Goal: Task Accomplishment & Management: Use online tool/utility

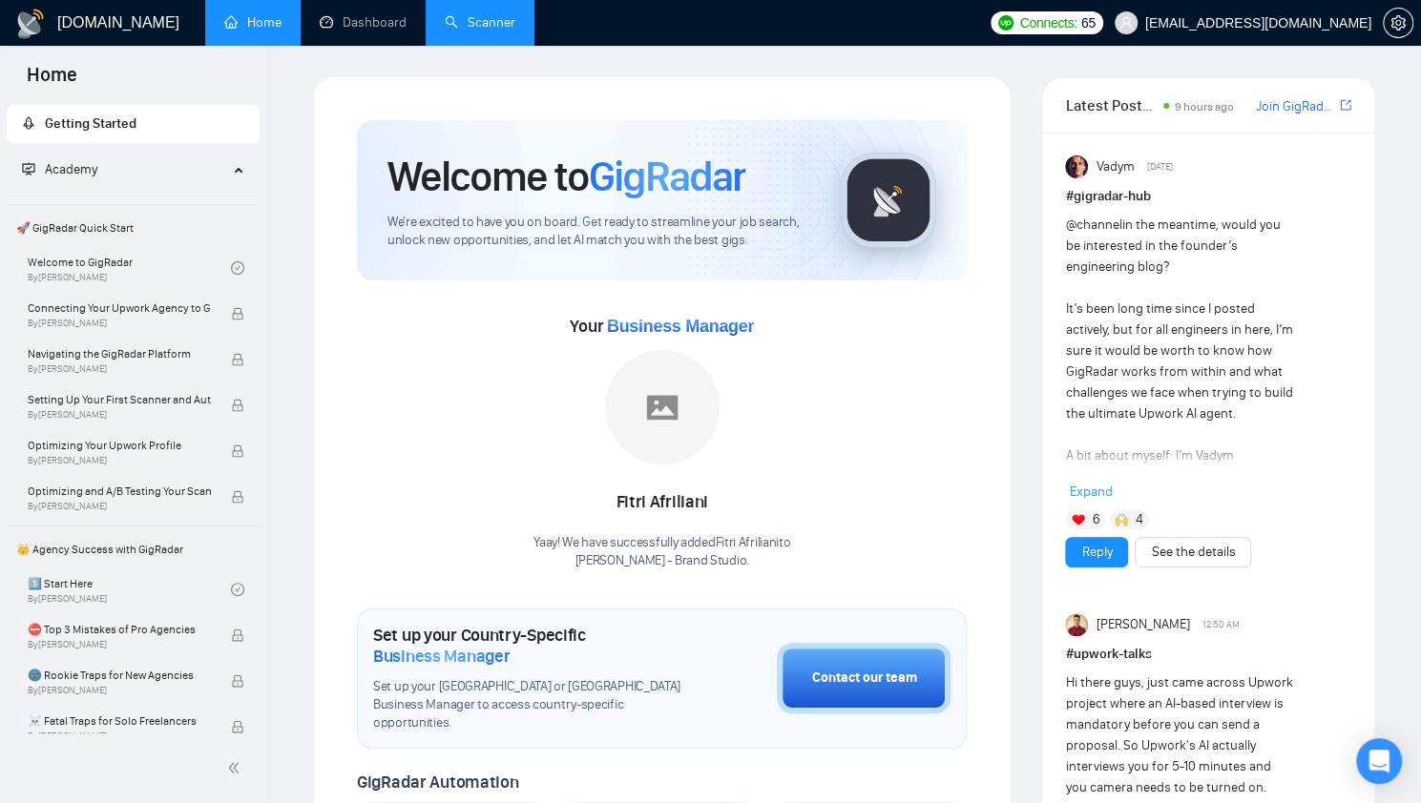
click at [496, 31] on link "Scanner" at bounding box center [480, 22] width 71 height 16
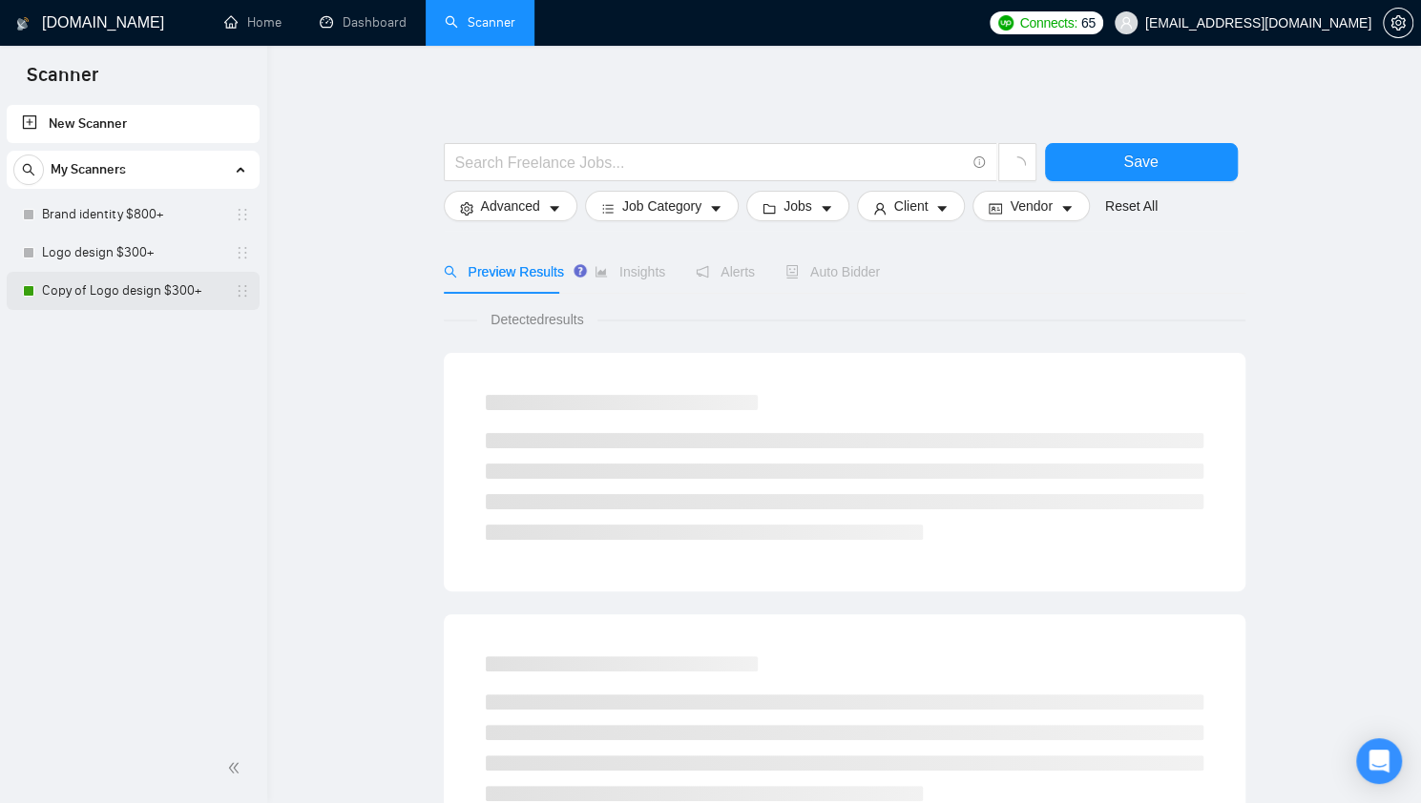
click at [174, 293] on link "Copy of Logo design $300+" at bounding box center [132, 291] width 181 height 38
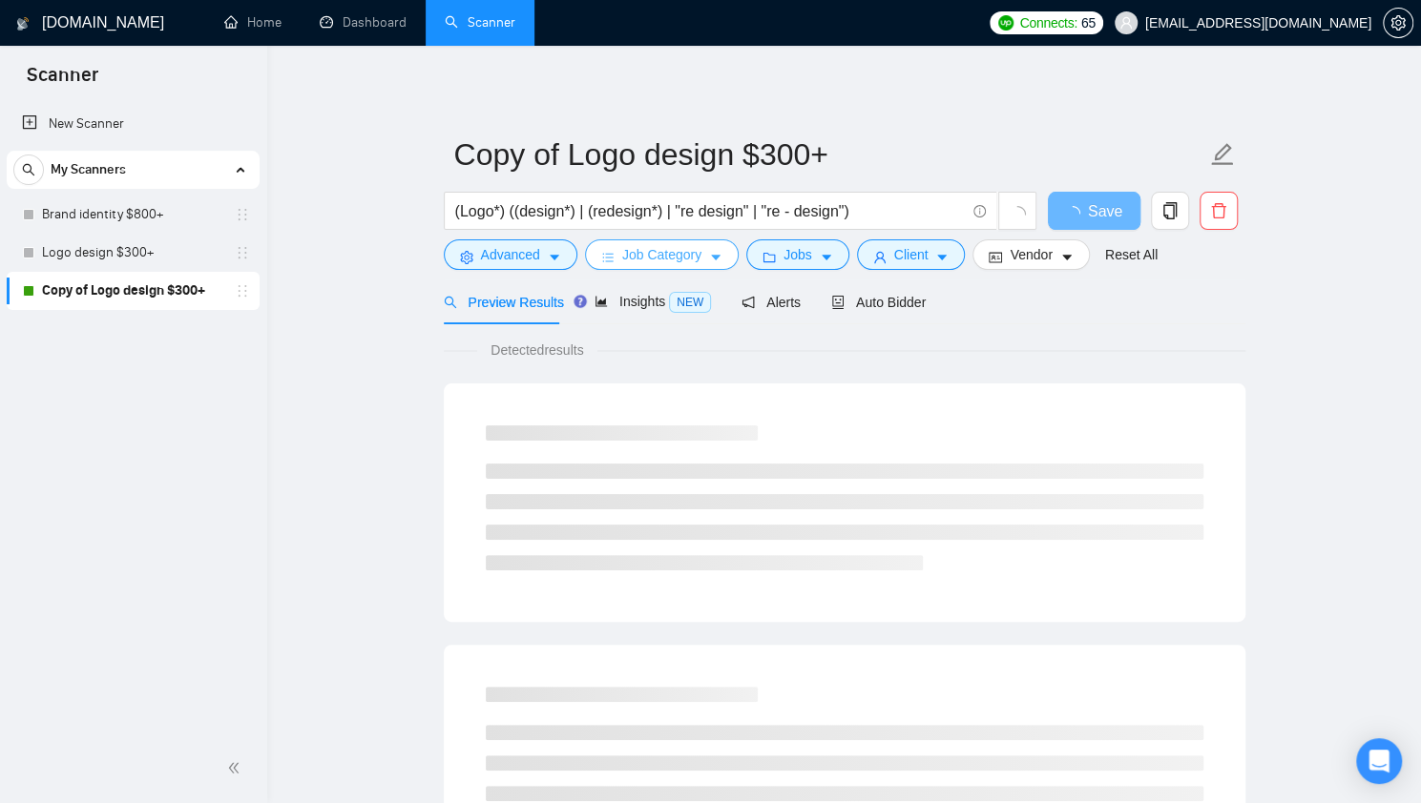
click at [631, 259] on span "Job Category" at bounding box center [661, 254] width 79 height 21
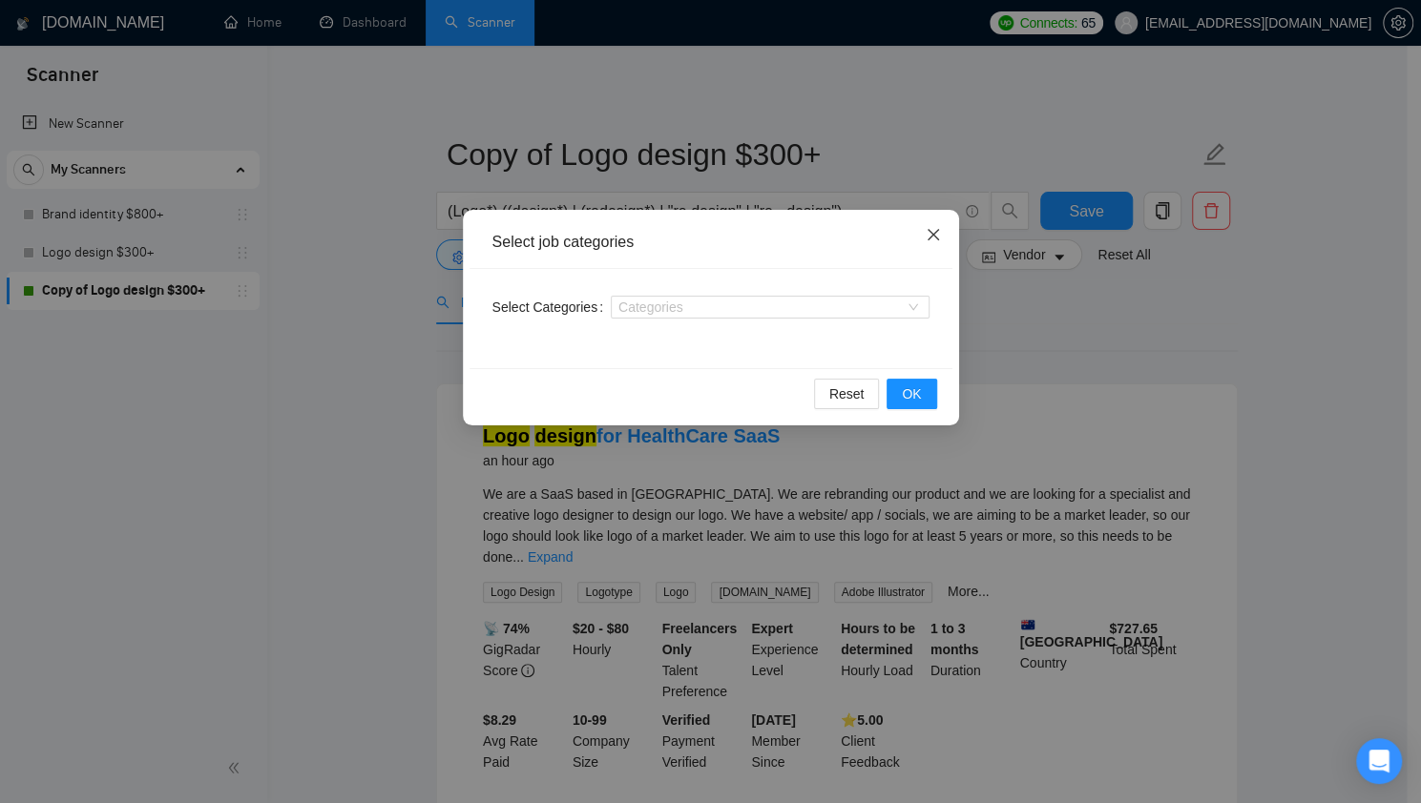
click at [924, 240] on span "Close" at bounding box center [933, 236] width 52 height 52
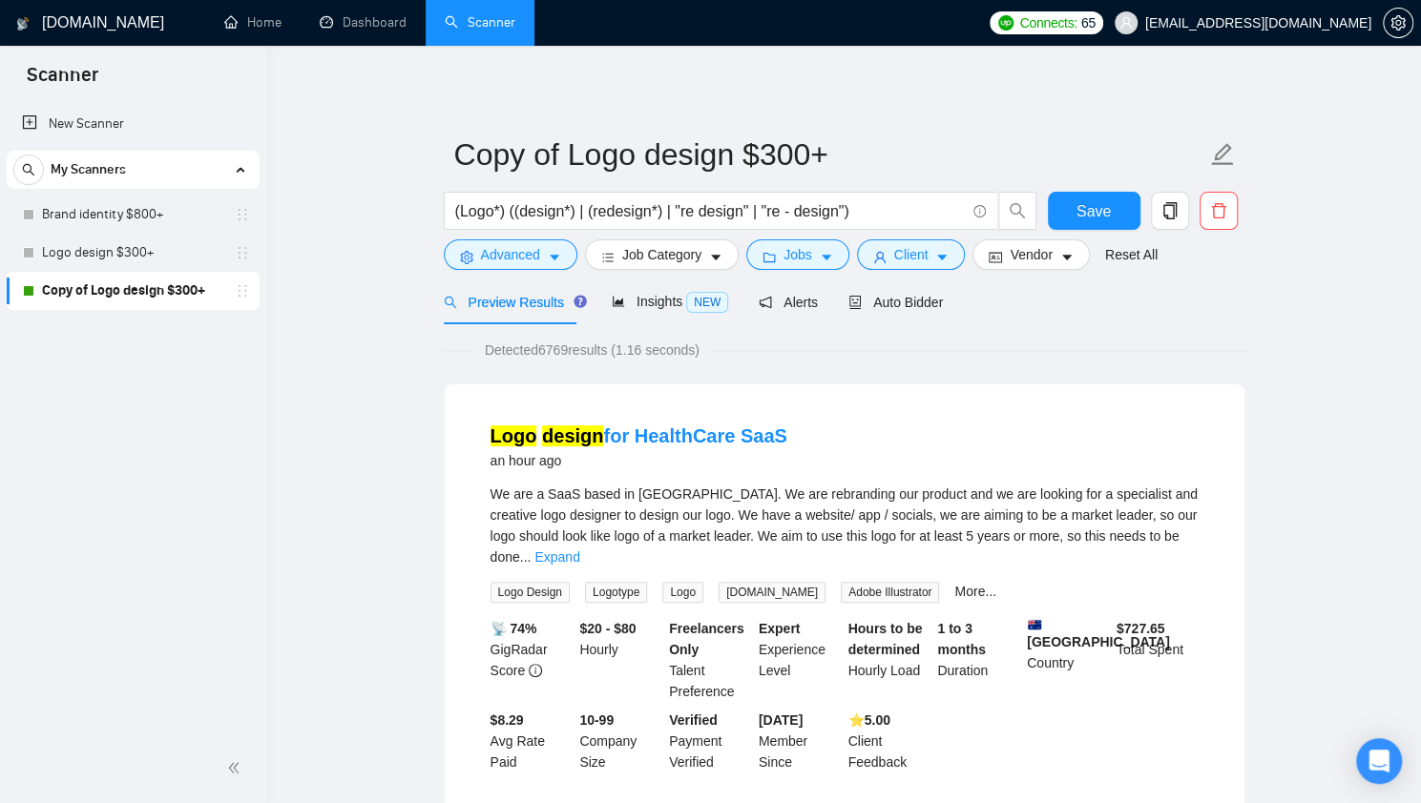
click at [868, 352] on div "Detected 6769 results (1.16 seconds)" at bounding box center [845, 350] width 802 height 21
click at [551, 260] on icon "caret-down" at bounding box center [554, 257] width 13 height 13
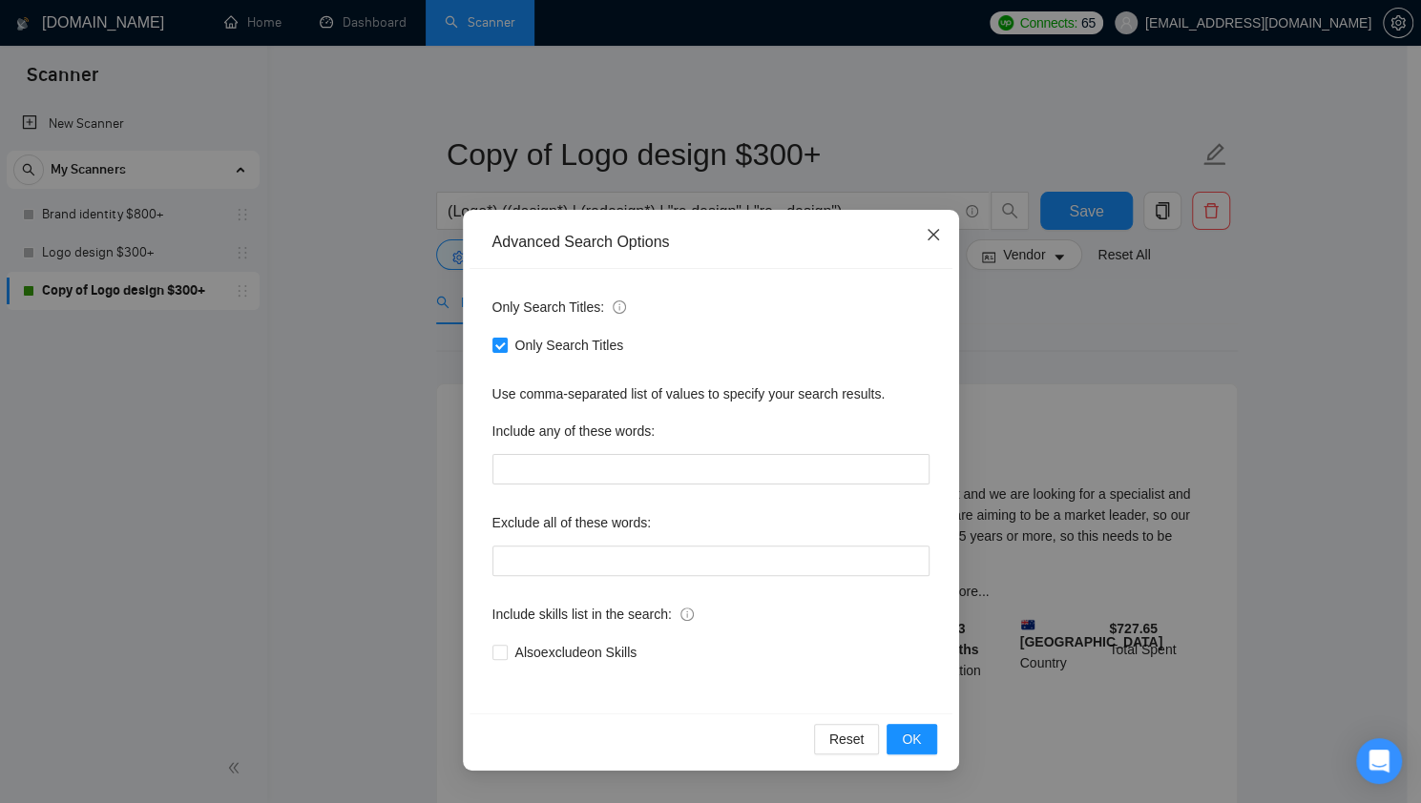
click at [927, 238] on icon "close" at bounding box center [933, 234] width 15 height 15
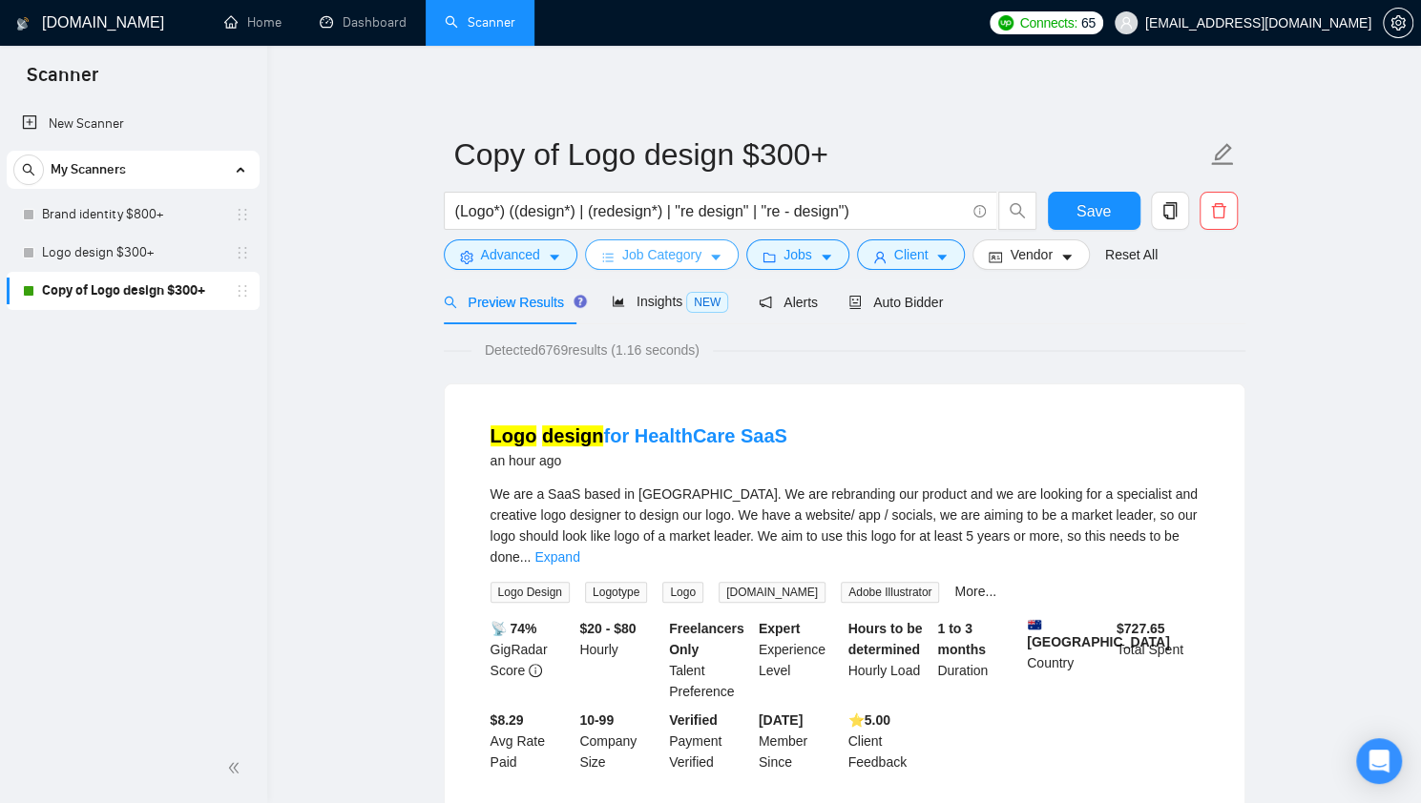
click at [703, 264] on button "Job Category" at bounding box center [662, 255] width 154 height 31
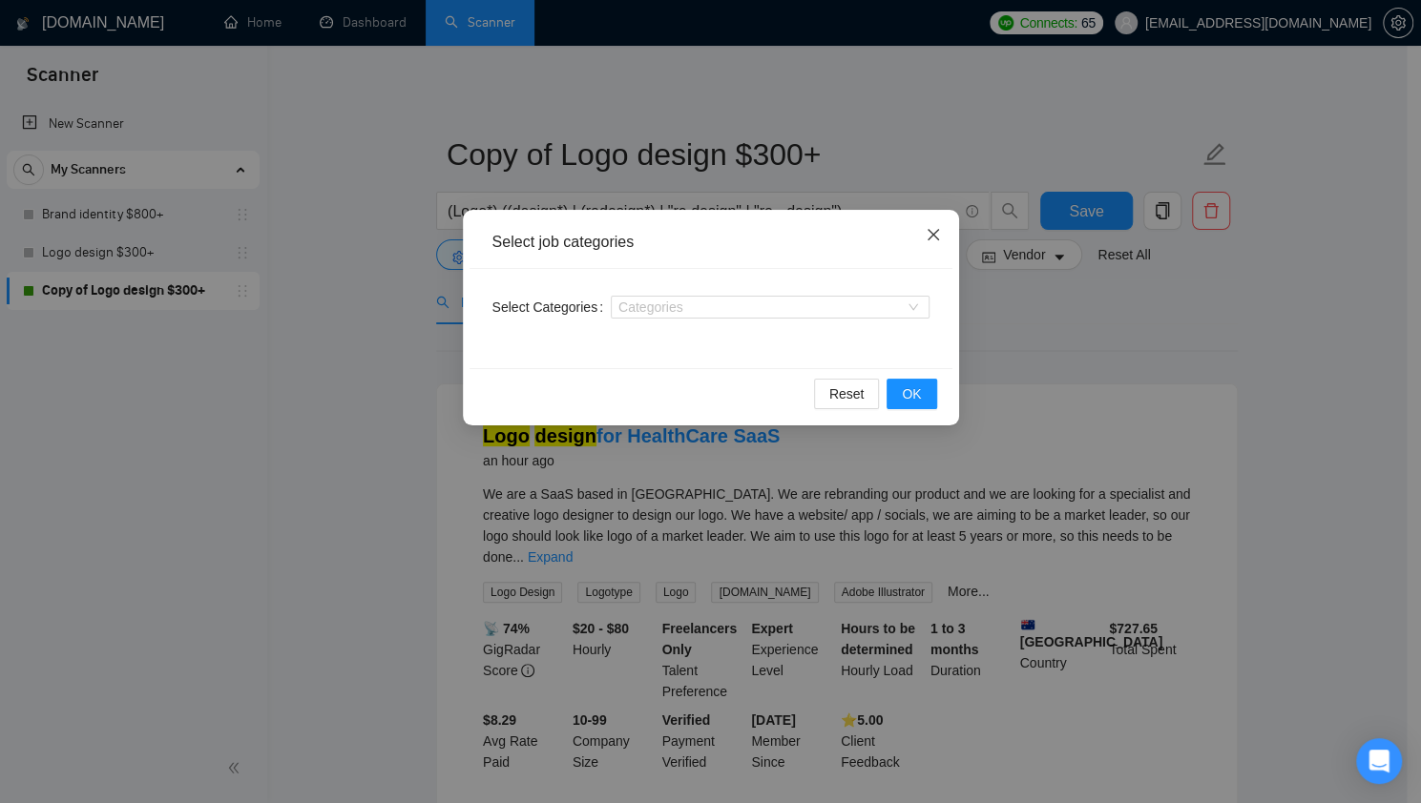
click at [929, 241] on icon "close" at bounding box center [933, 234] width 15 height 15
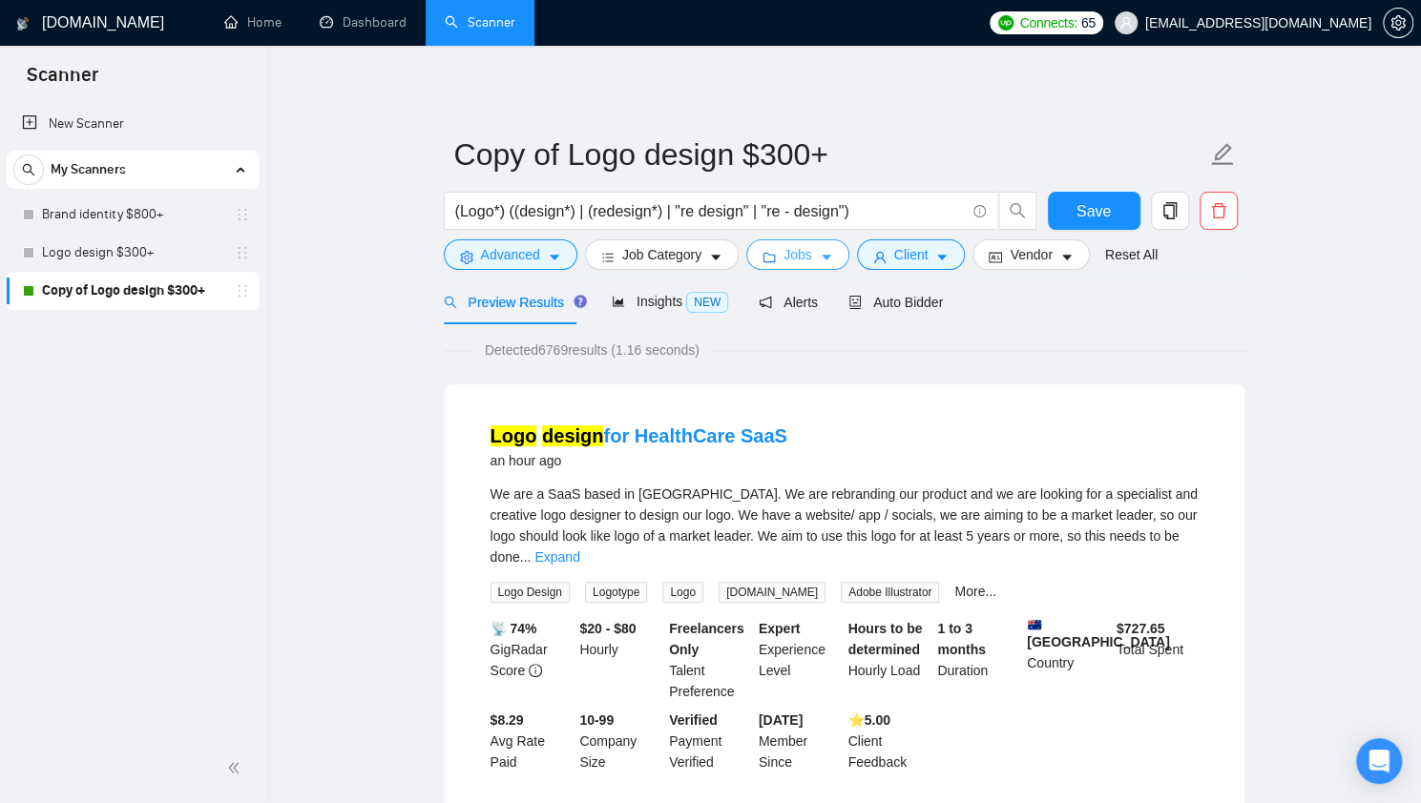
click at [797, 262] on span "Jobs" at bounding box center [797, 254] width 29 height 21
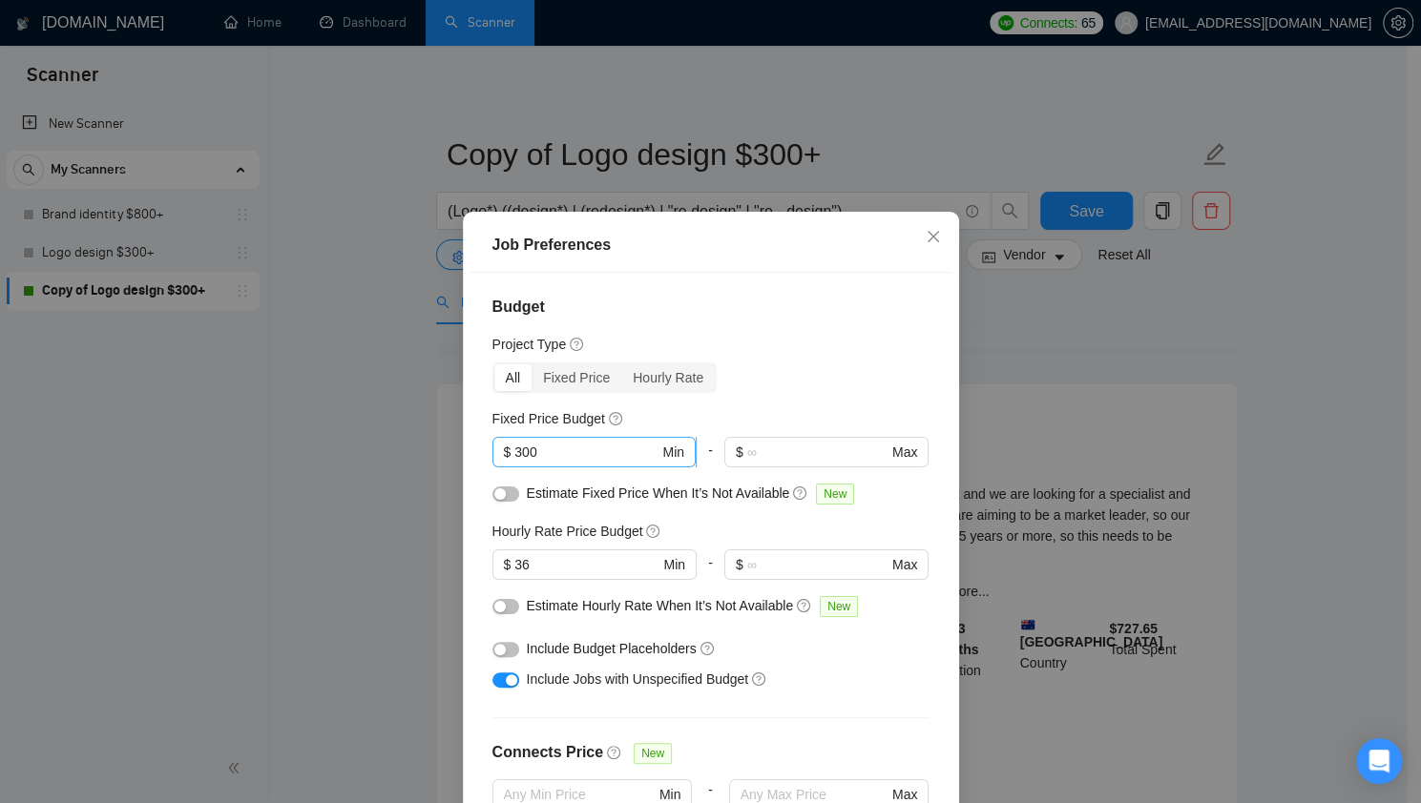
click at [519, 451] on input "300" at bounding box center [586, 452] width 144 height 21
type input "220"
click at [773, 385] on div "All Fixed Price Hourly Rate" at bounding box center [710, 378] width 437 height 31
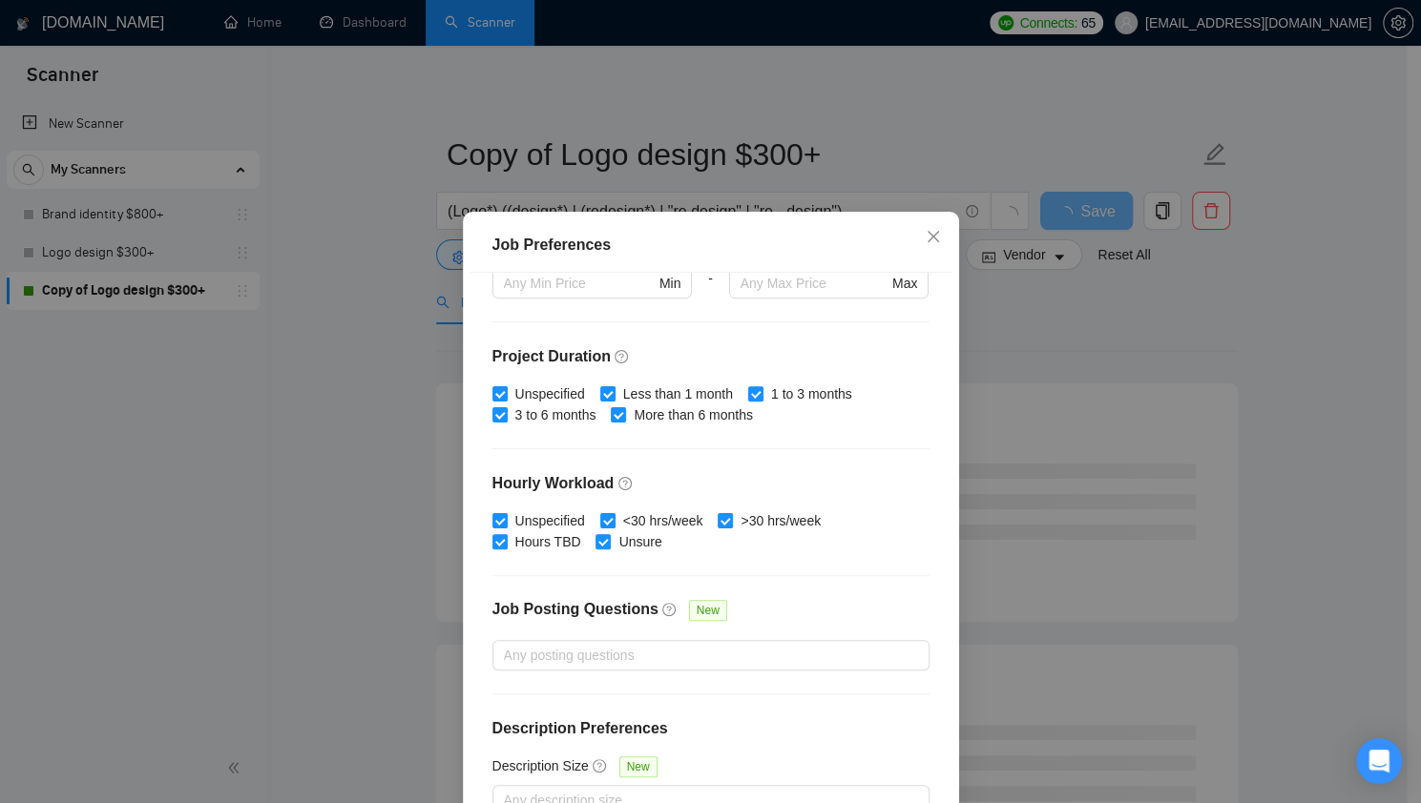
scroll to position [115, 0]
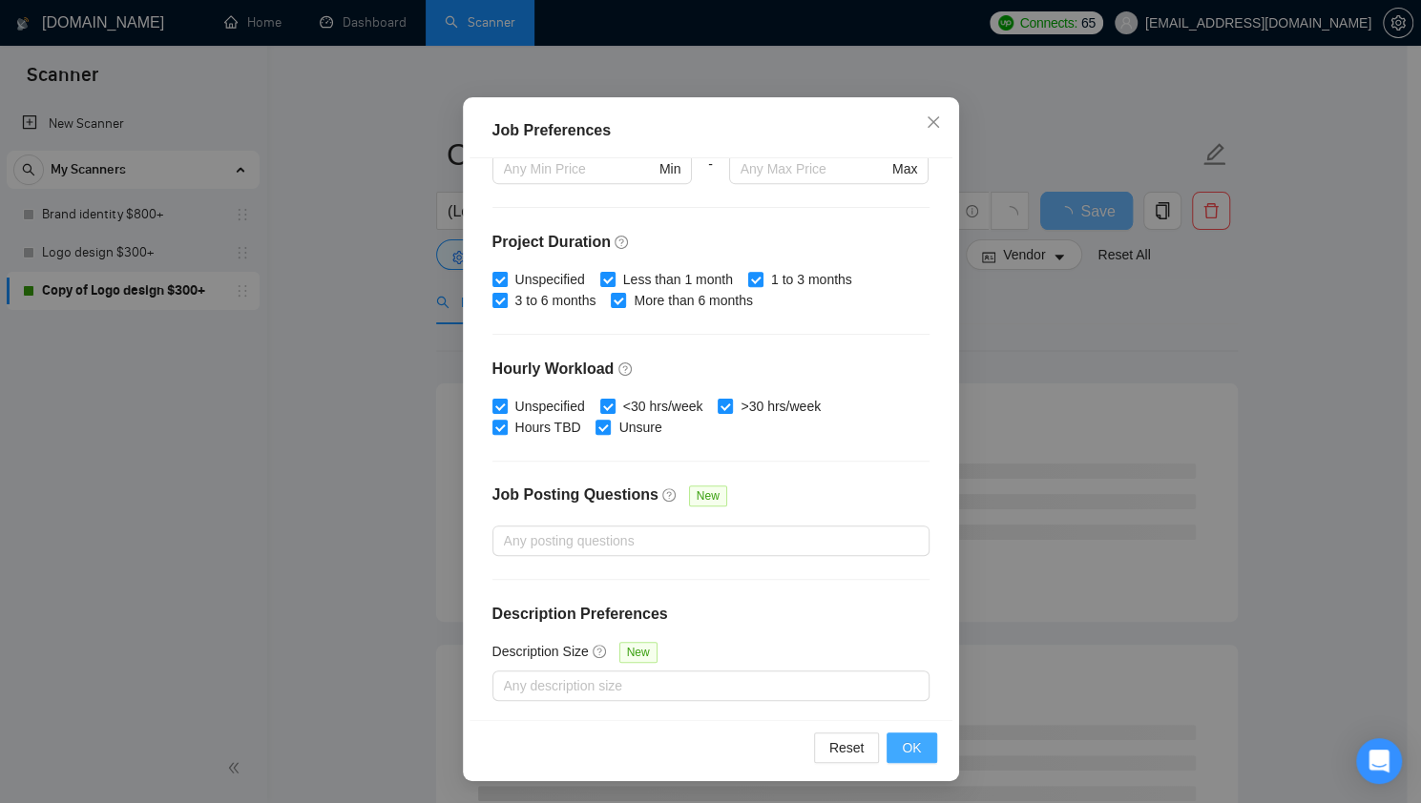
click at [902, 749] on span "OK" at bounding box center [911, 748] width 19 height 21
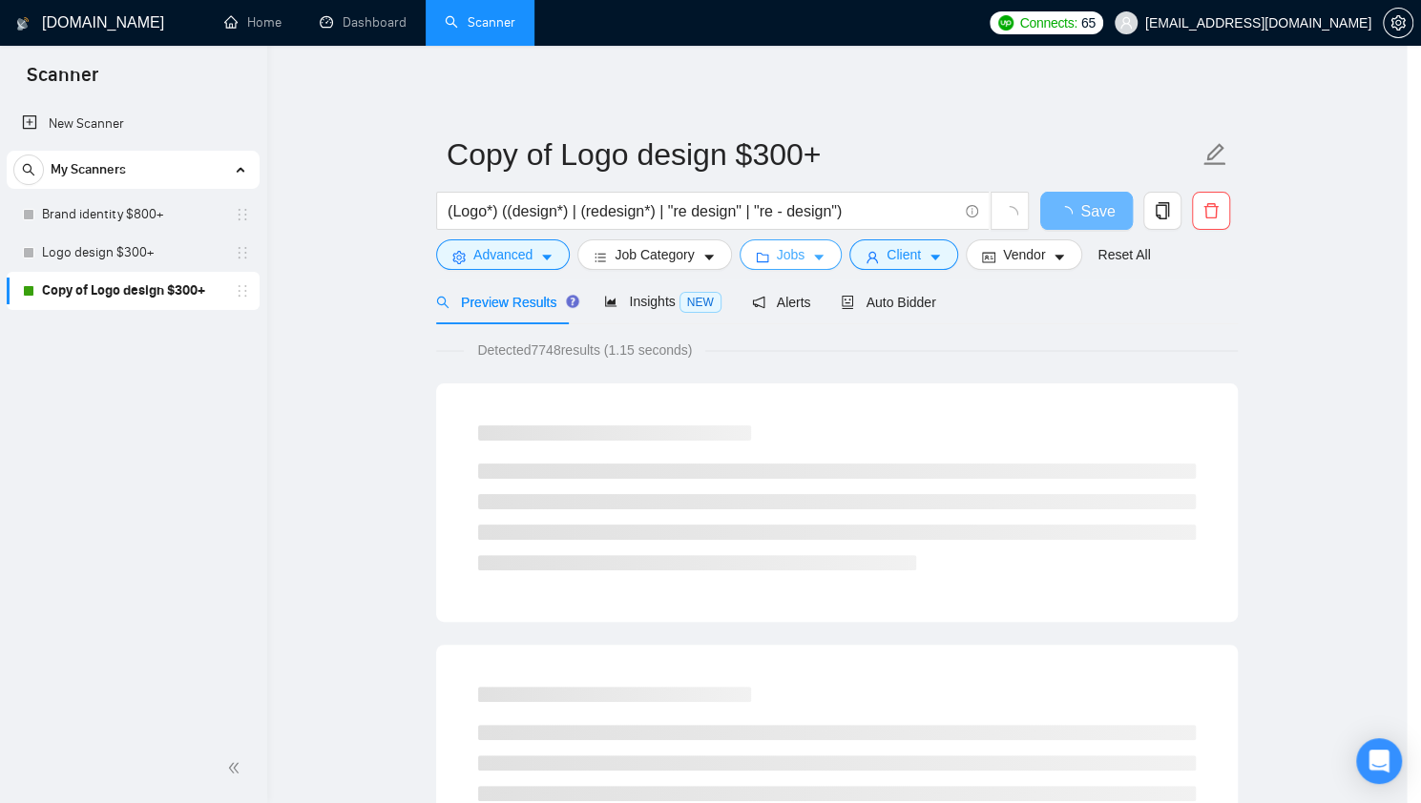
scroll to position [0, 0]
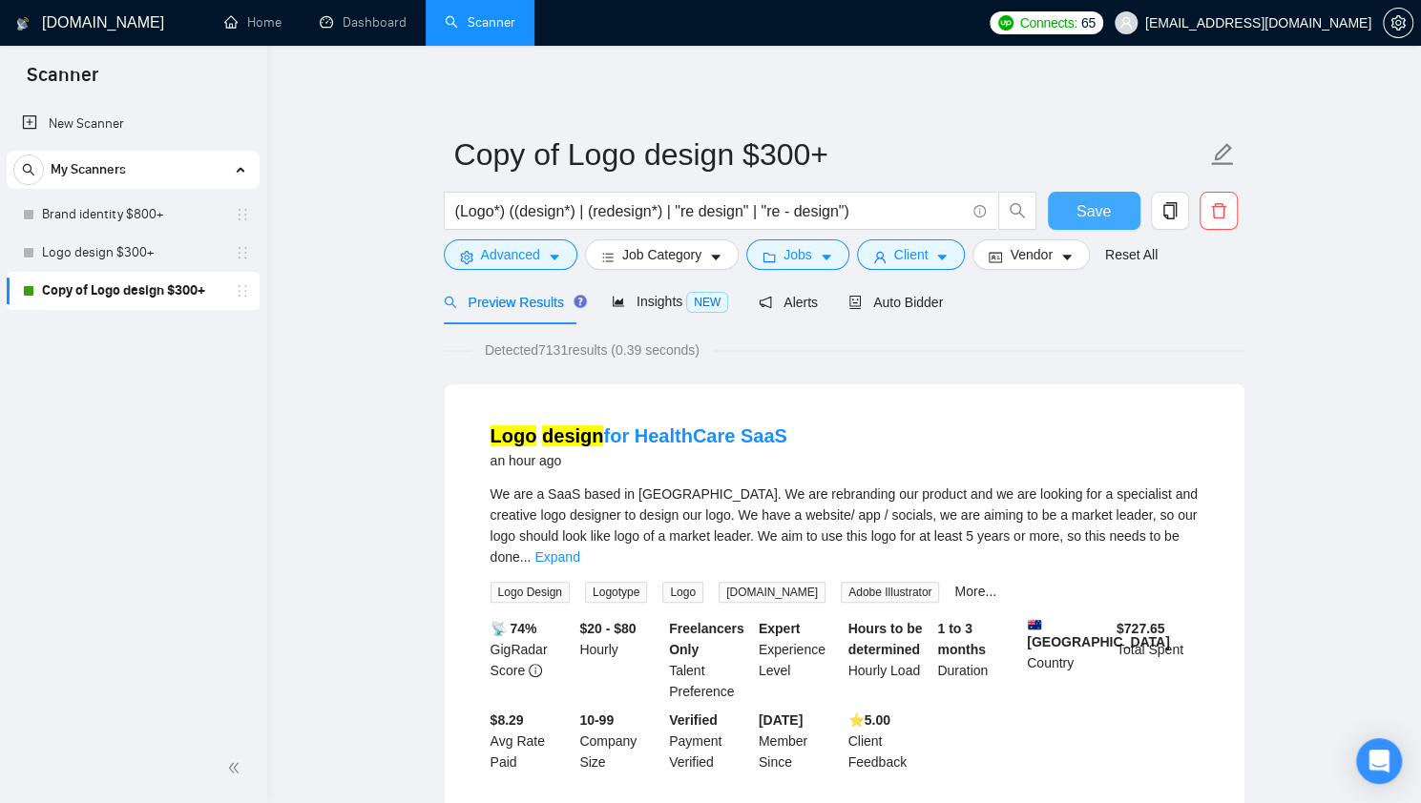
click at [1085, 220] on span "Save" at bounding box center [1093, 211] width 34 height 24
click at [1098, 206] on span "Save" at bounding box center [1093, 211] width 34 height 24
click at [651, 312] on div "Insights NEW" at bounding box center [670, 302] width 116 height 22
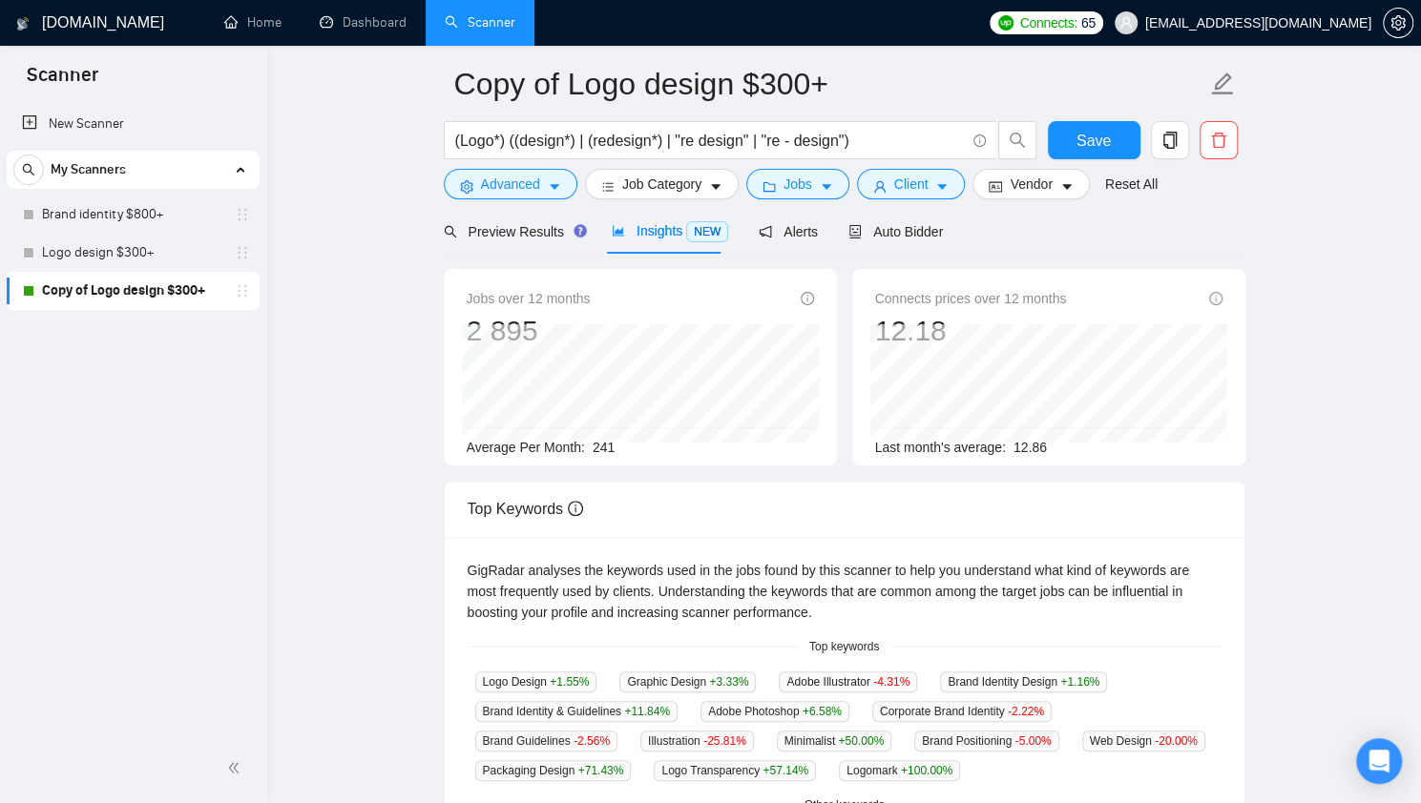
scroll to position [72, 0]
click at [1092, 135] on span "Save" at bounding box center [1093, 140] width 34 height 24
click at [1093, 154] on button "Save" at bounding box center [1094, 139] width 93 height 38
click at [773, 187] on button "Jobs" at bounding box center [797, 183] width 103 height 31
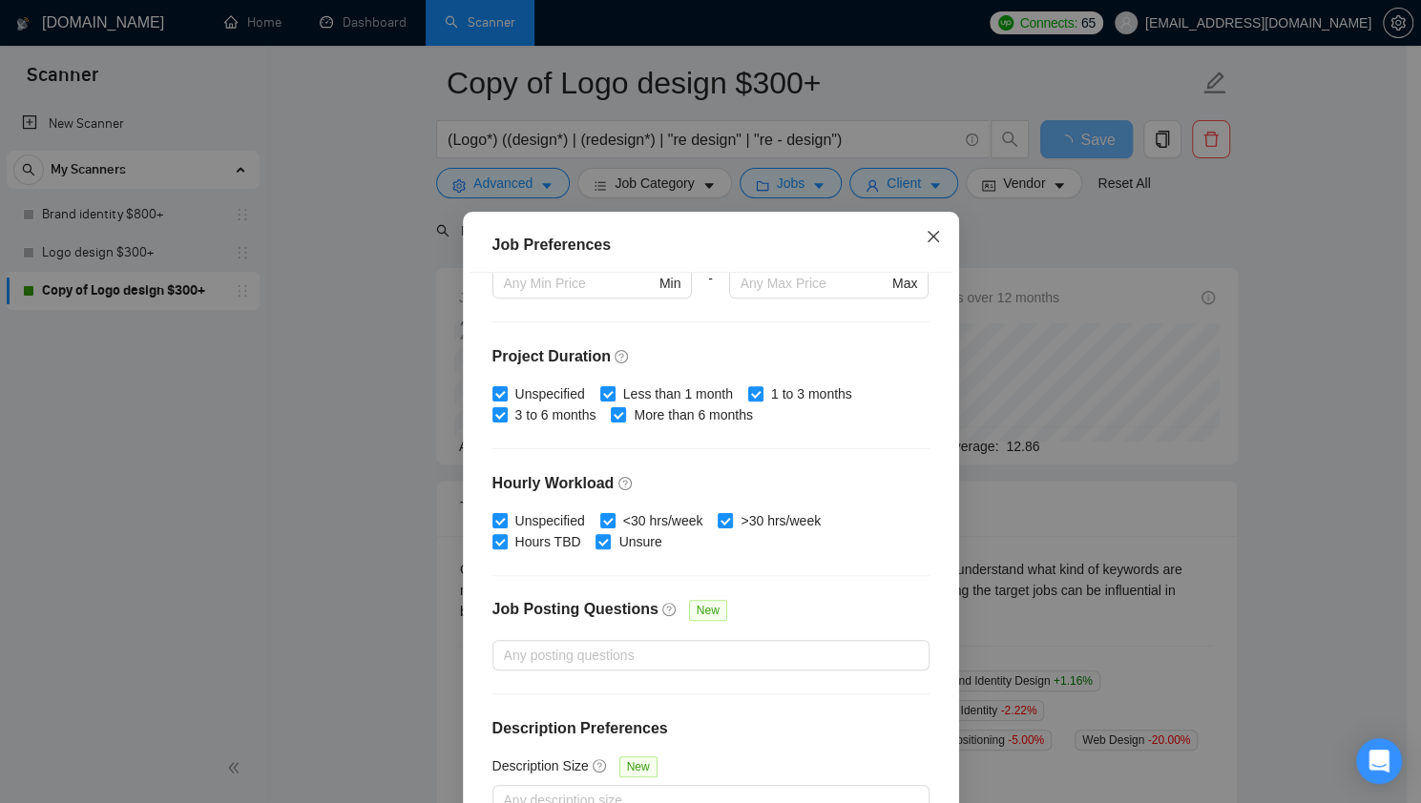
click at [930, 240] on icon "close" at bounding box center [933, 236] width 15 height 15
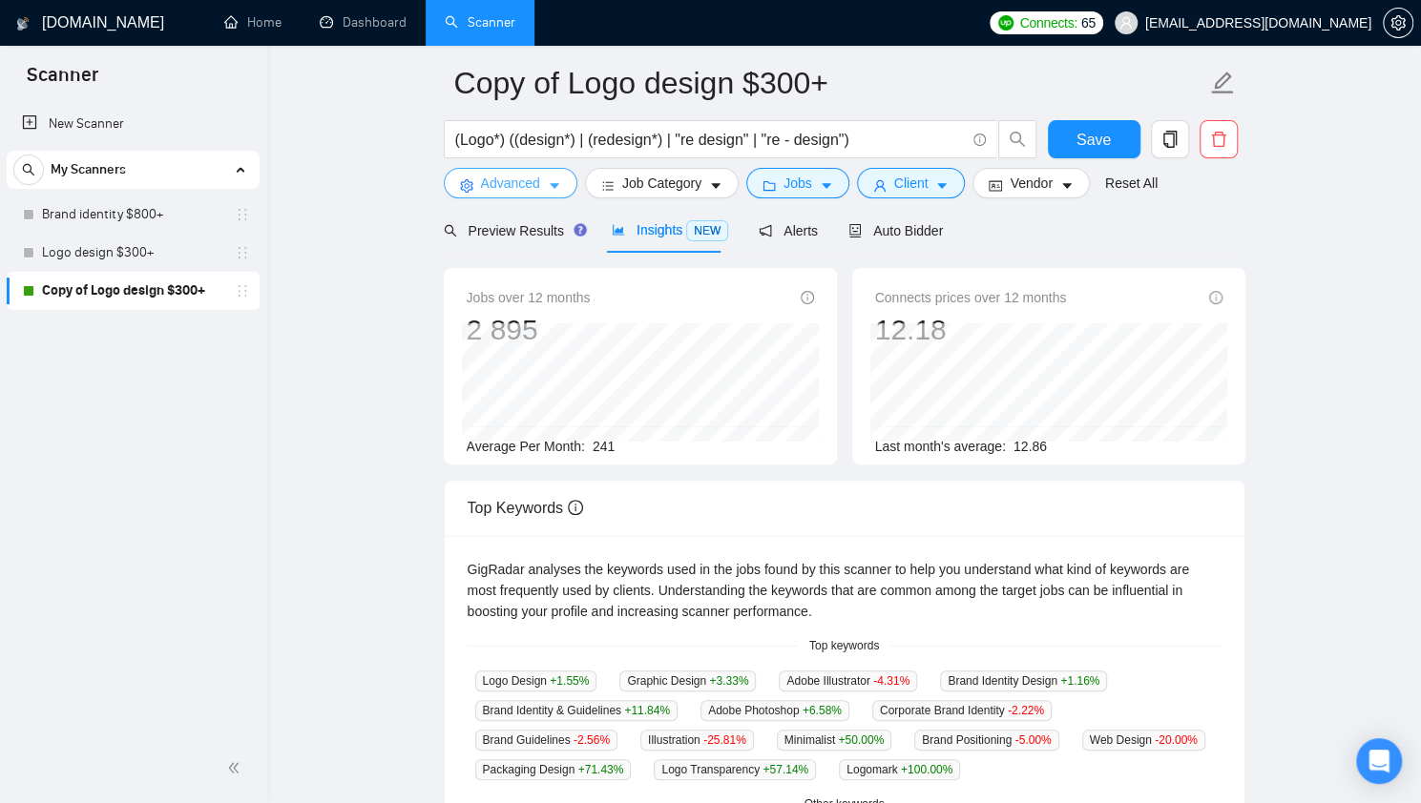
click at [531, 188] on span "Advanced" at bounding box center [510, 183] width 59 height 21
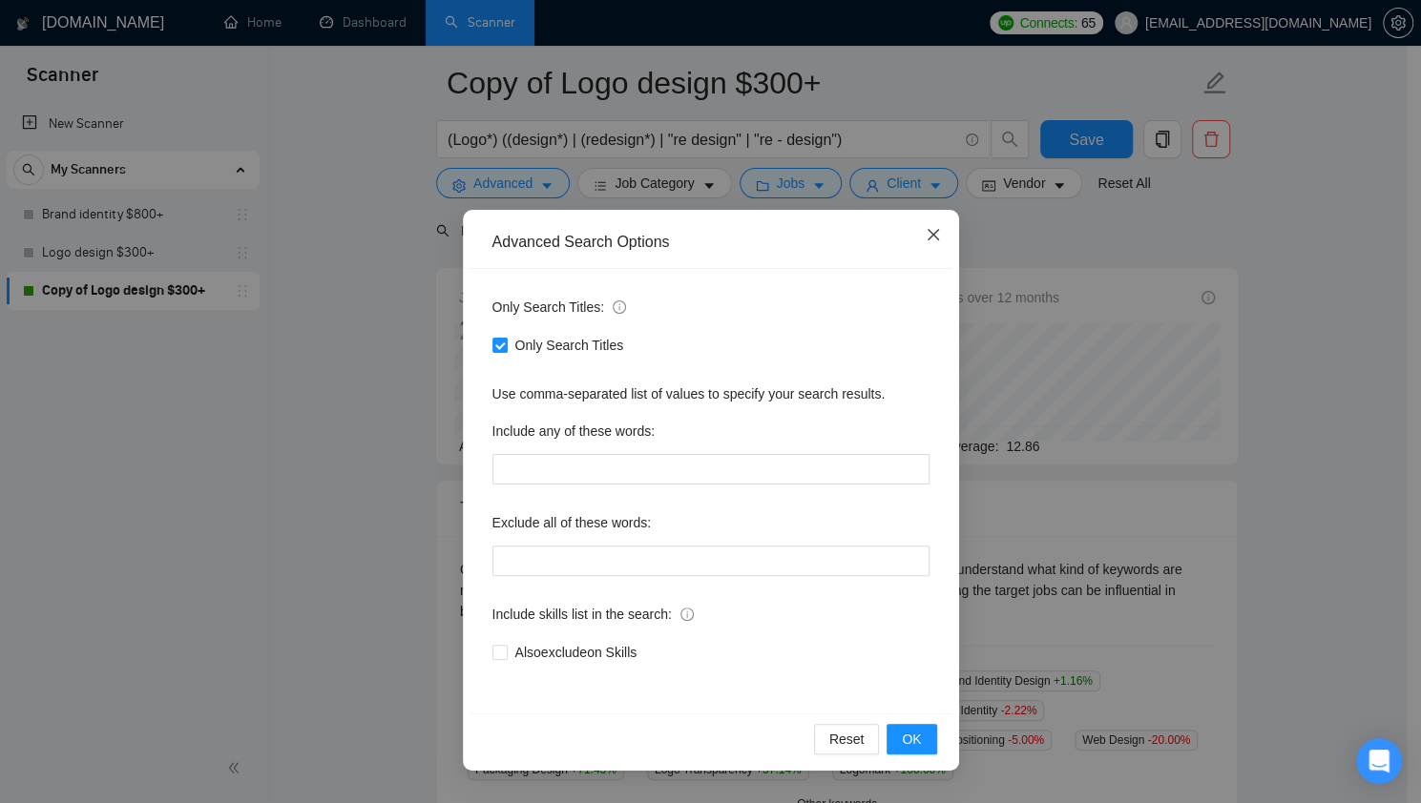
click at [927, 242] on icon "close" at bounding box center [933, 234] width 15 height 15
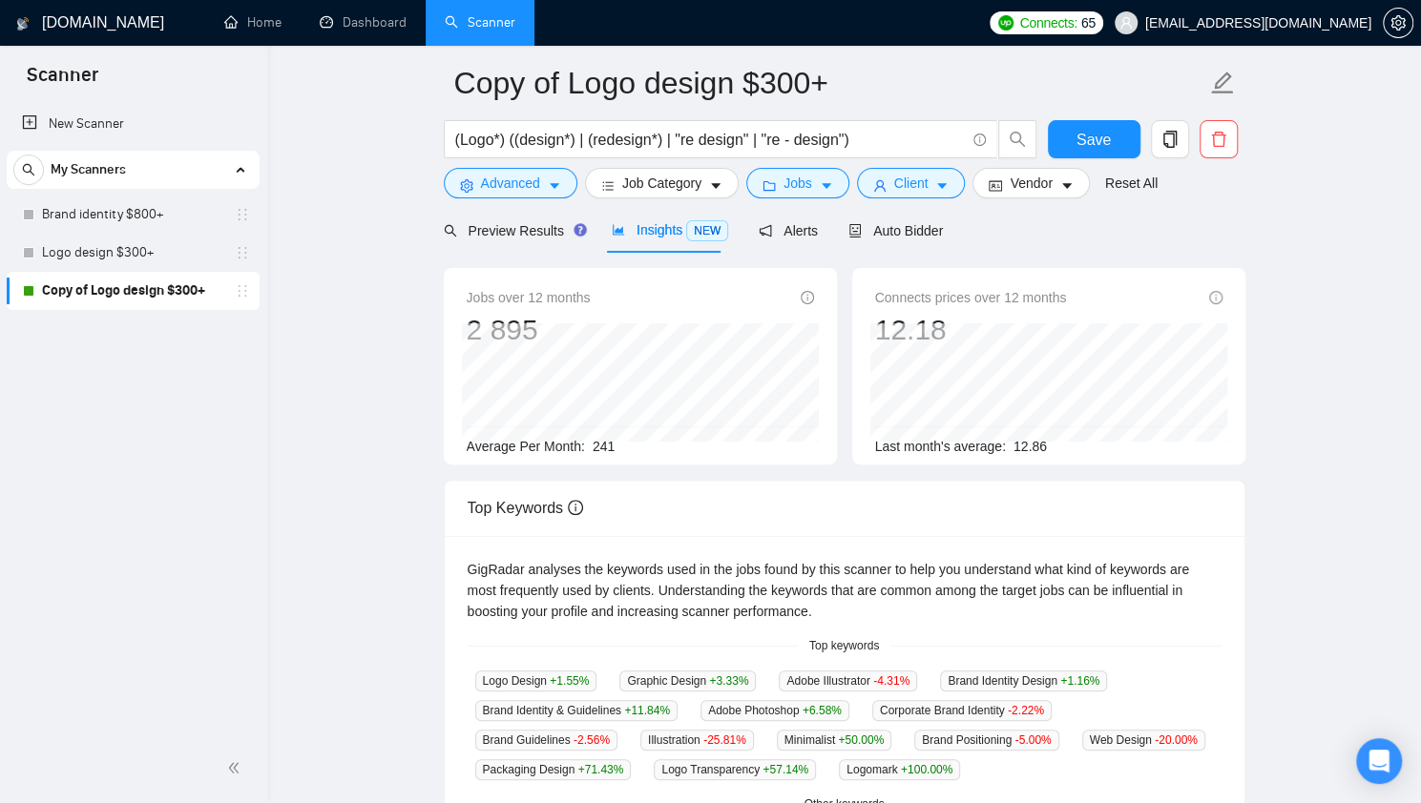
click at [784, 198] on form "Copy of Logo design $300+ (Logo*) ((design*) | (redesign*) | "re design" | "re …" at bounding box center [845, 130] width 802 height 156
click at [784, 191] on span "Jobs" at bounding box center [797, 183] width 29 height 21
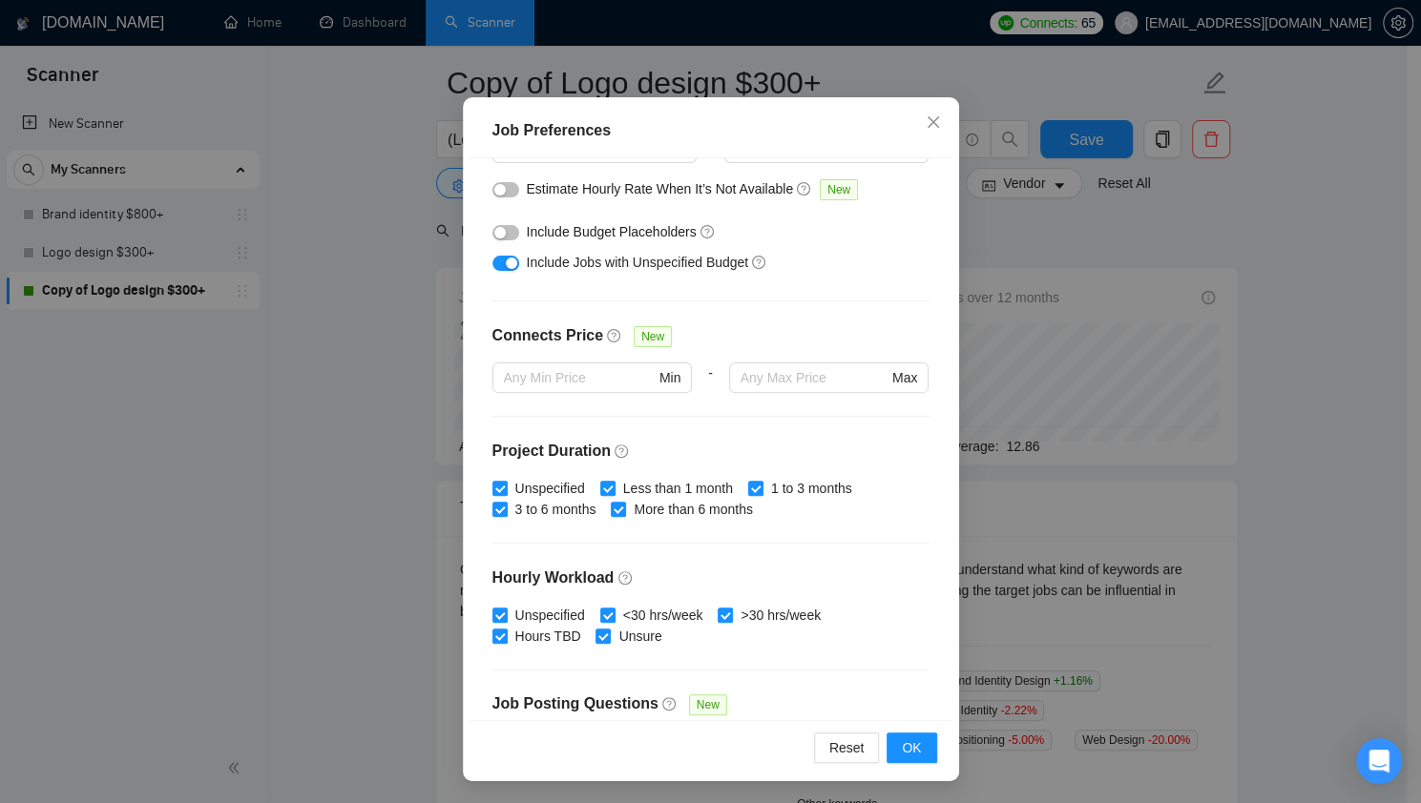
scroll to position [310, 0]
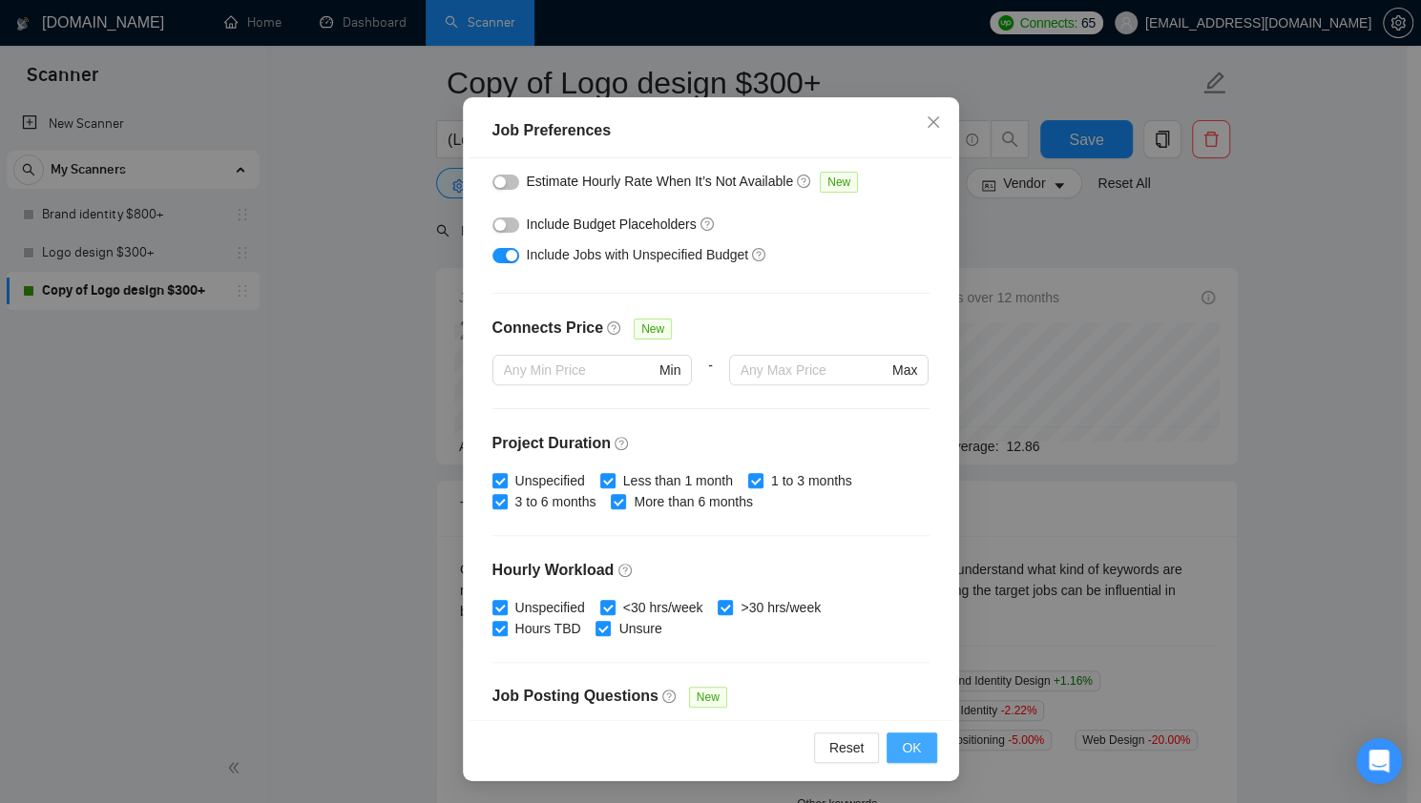
click at [905, 741] on span "OK" at bounding box center [911, 748] width 19 height 21
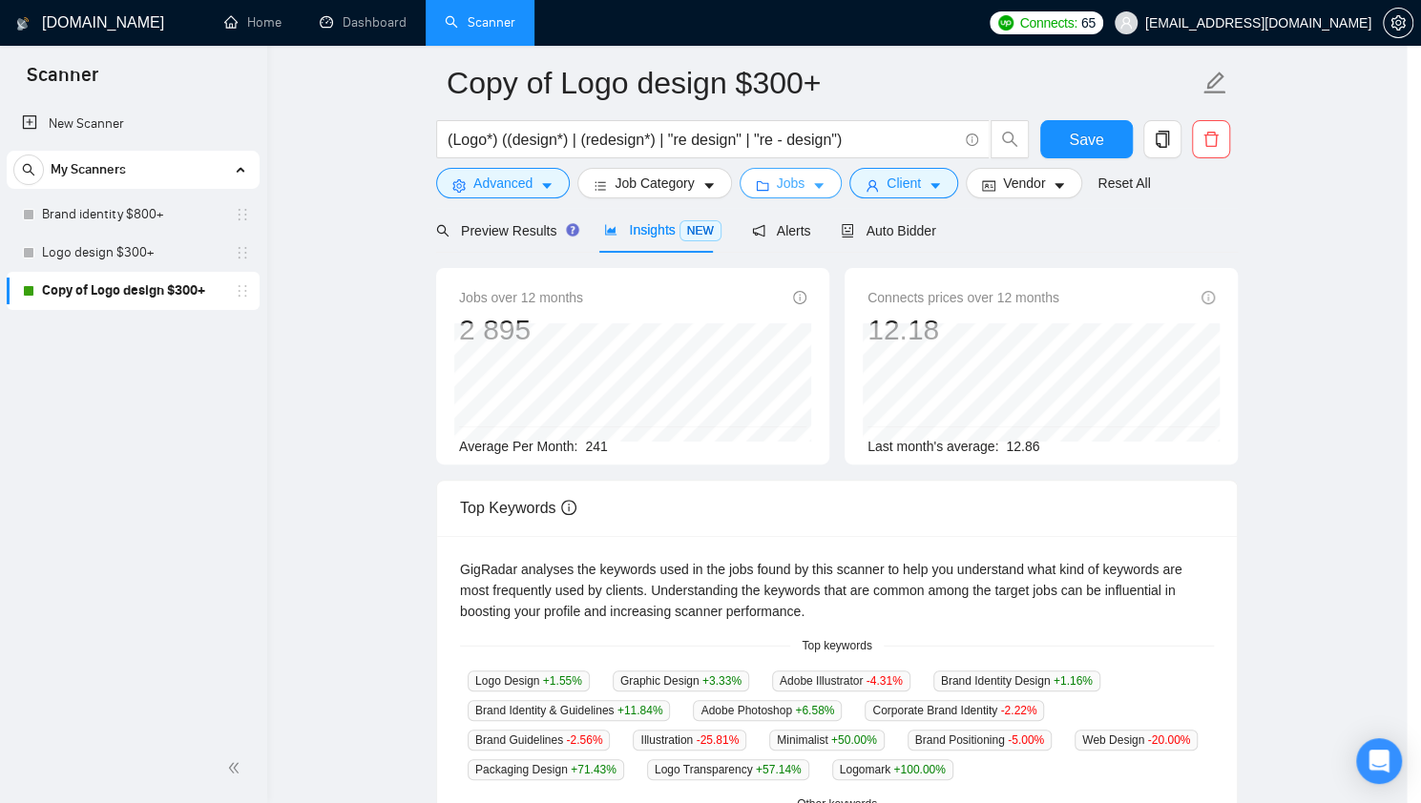
scroll to position [0, 0]
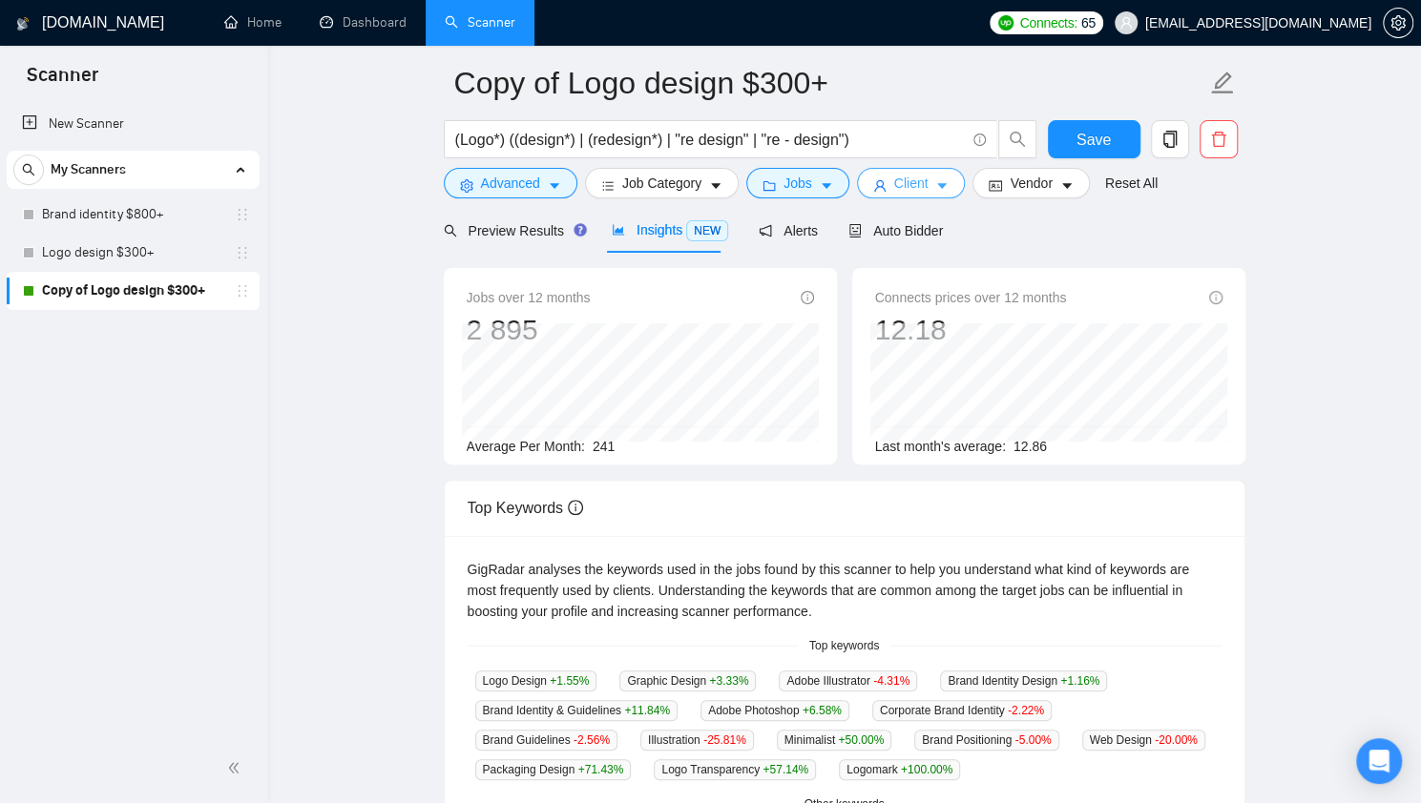
click at [921, 175] on button "Client" at bounding box center [911, 183] width 109 height 31
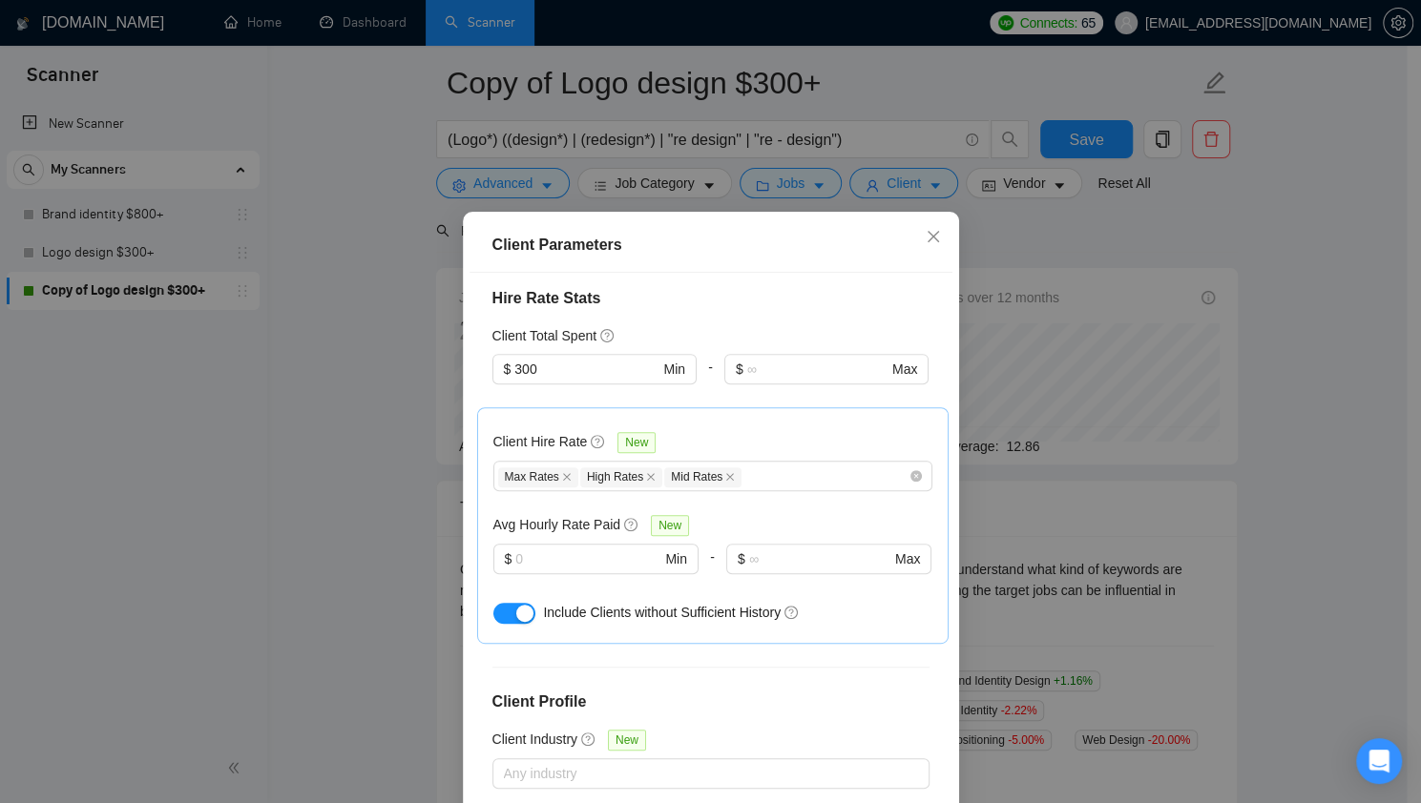
scroll to position [491, 0]
click at [586, 548] on input "text" at bounding box center [587, 558] width 145 height 21
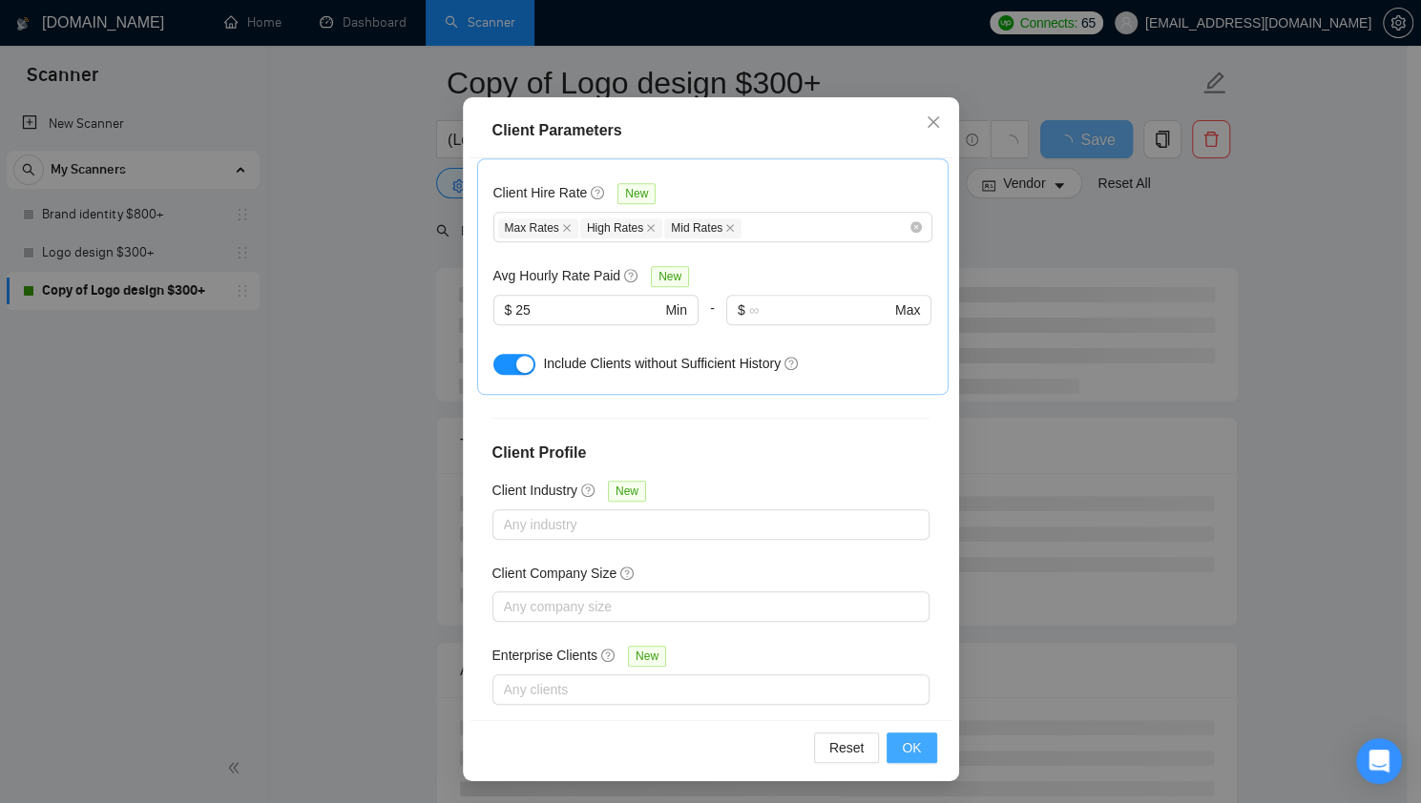
click at [902, 740] on span "OK" at bounding box center [911, 748] width 19 height 21
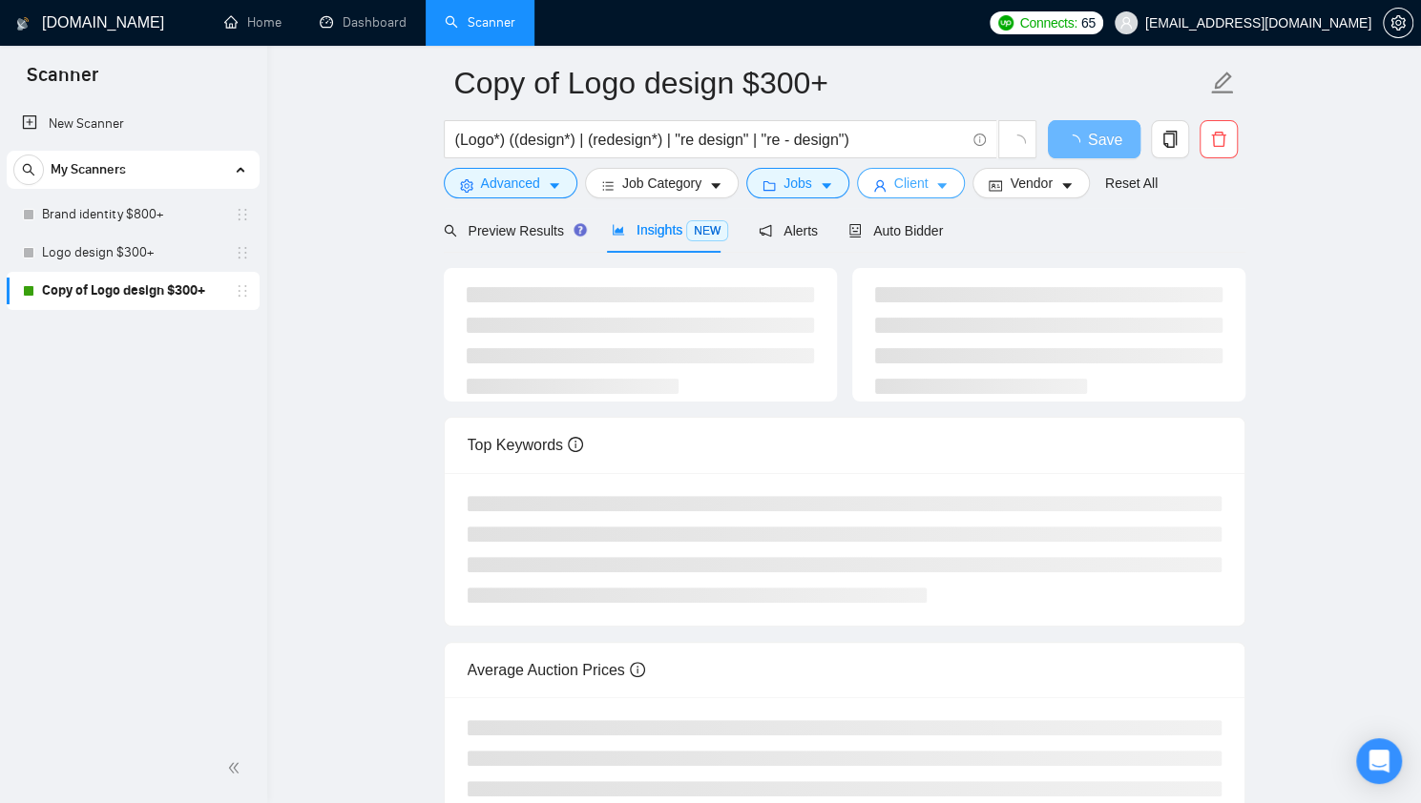
scroll to position [0, 0]
click at [526, 187] on span "Advanced" at bounding box center [510, 183] width 59 height 21
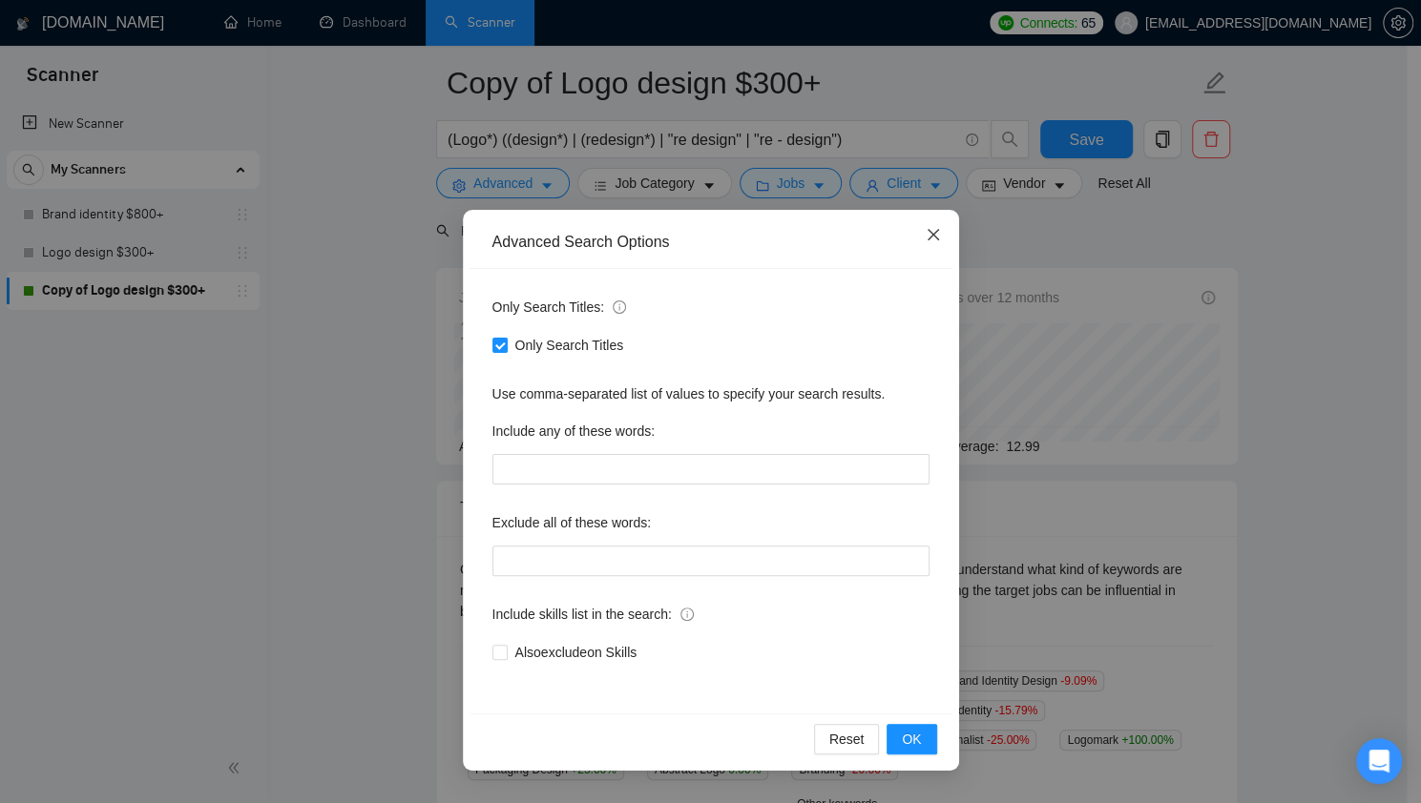
click at [935, 245] on span "Close" at bounding box center [933, 236] width 52 height 52
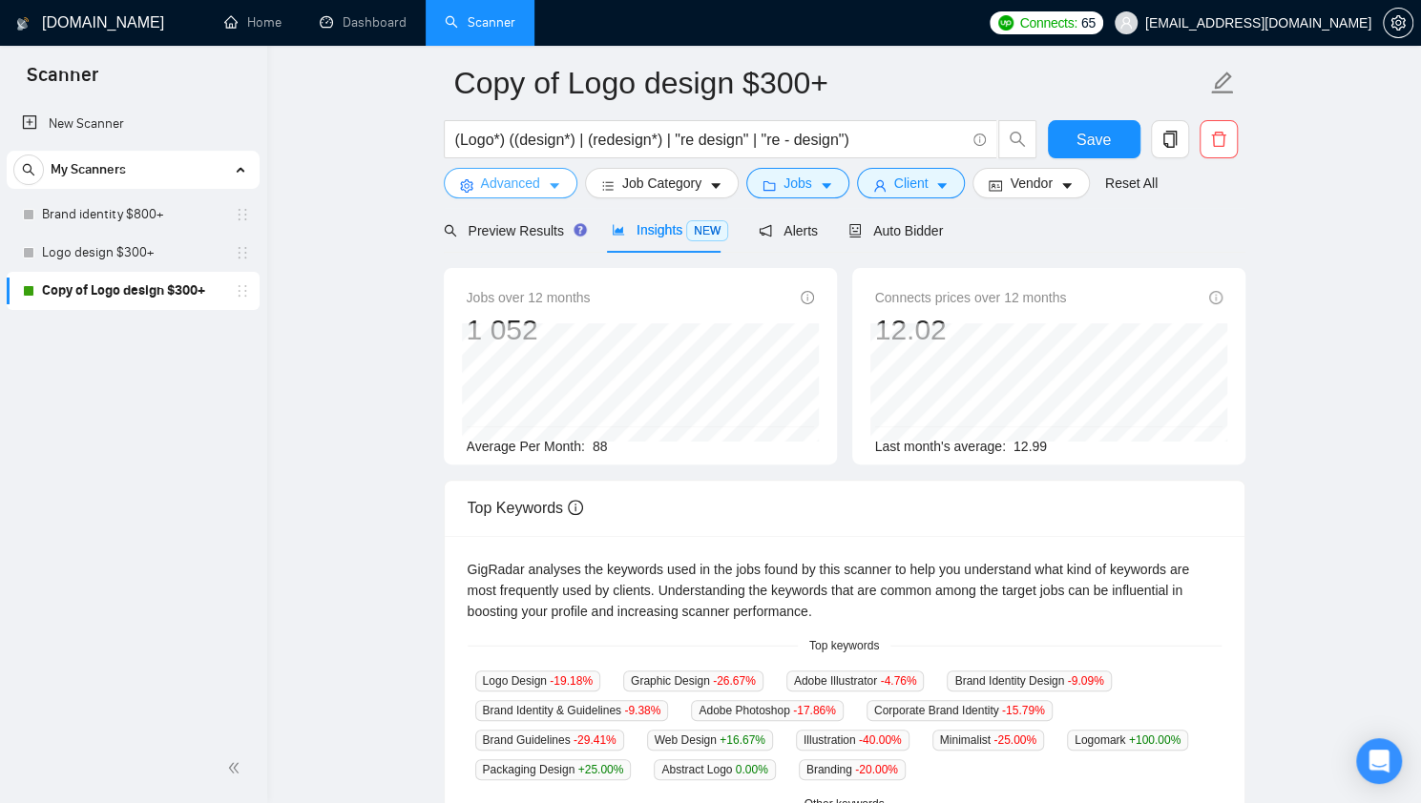
click at [533, 185] on span "Advanced" at bounding box center [510, 183] width 59 height 21
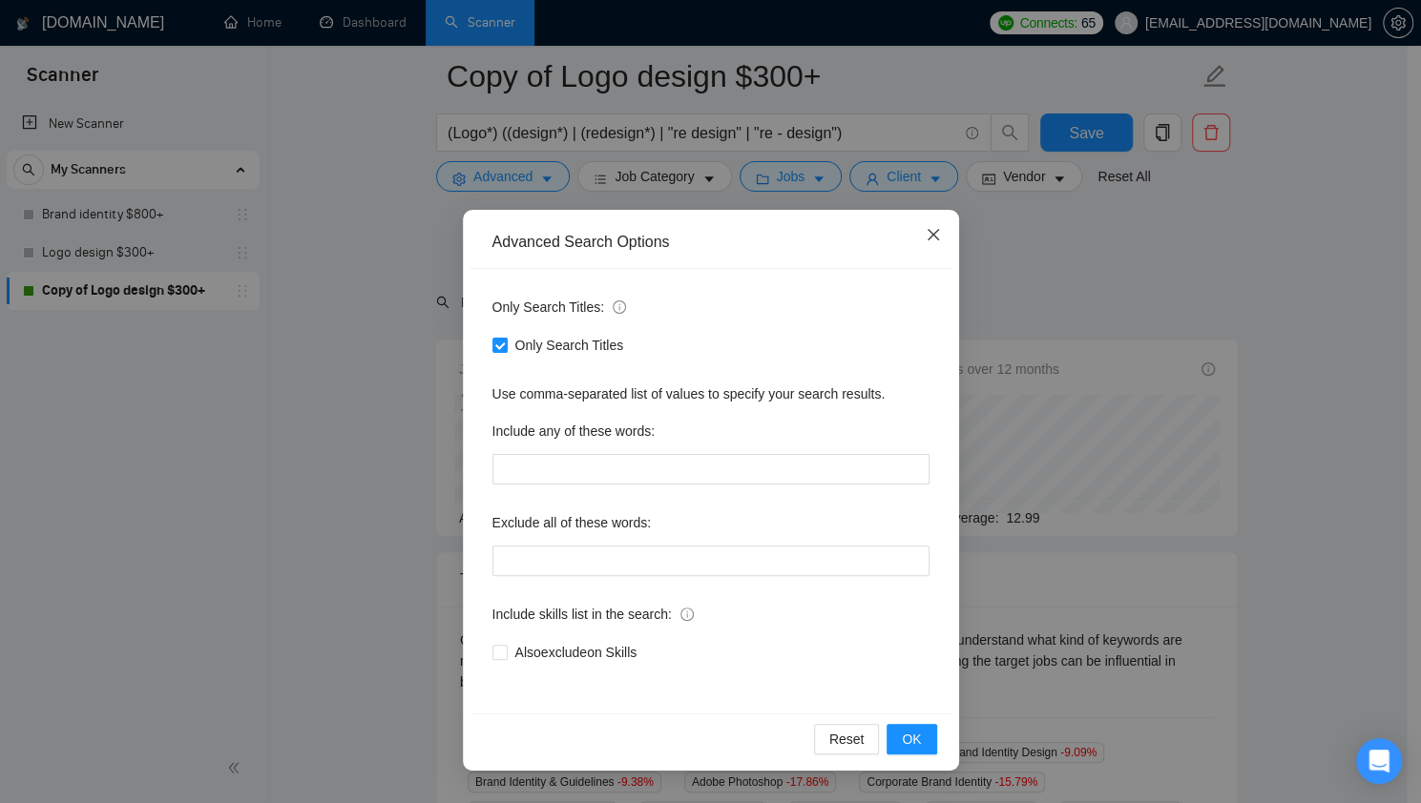
scroll to position [218, 0]
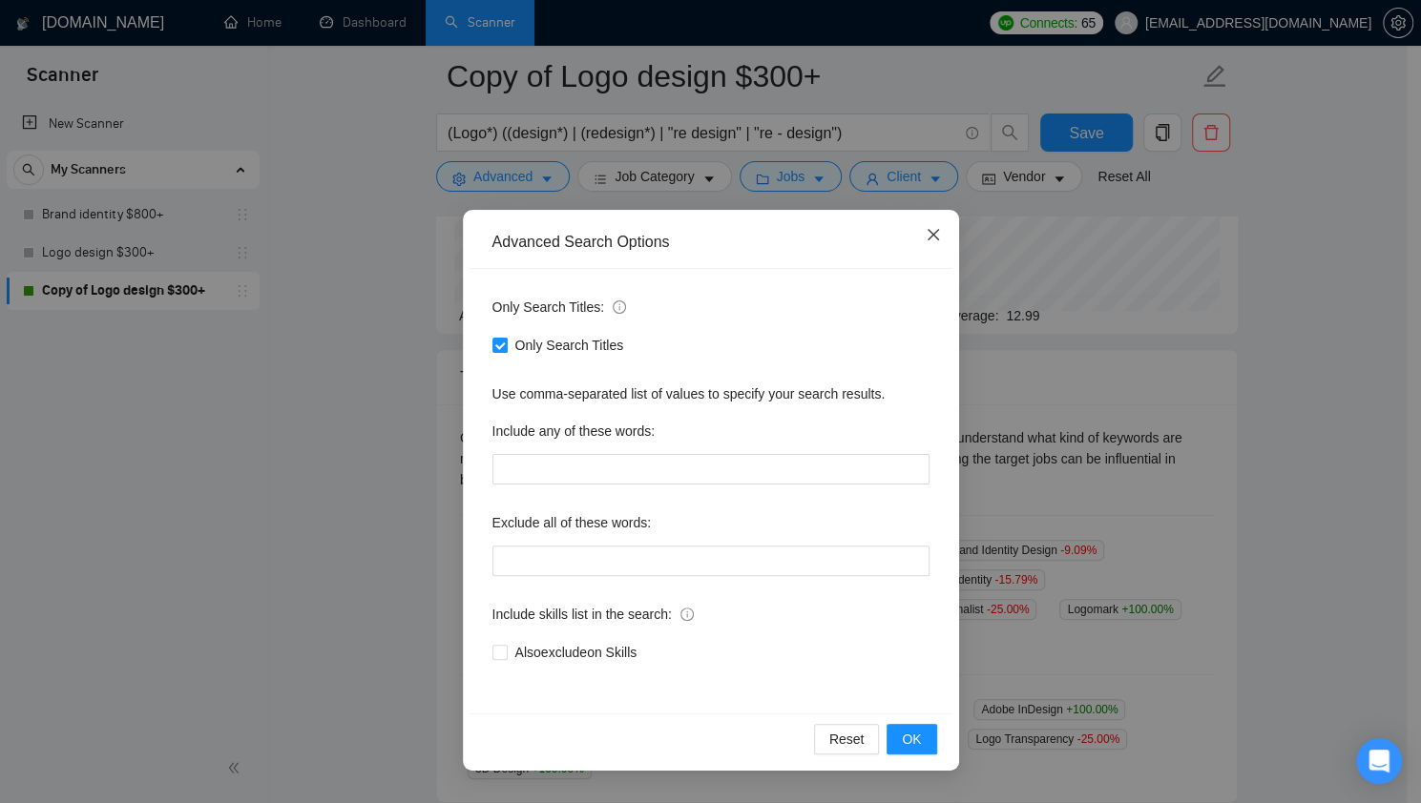
click at [943, 227] on span "Close" at bounding box center [933, 236] width 52 height 52
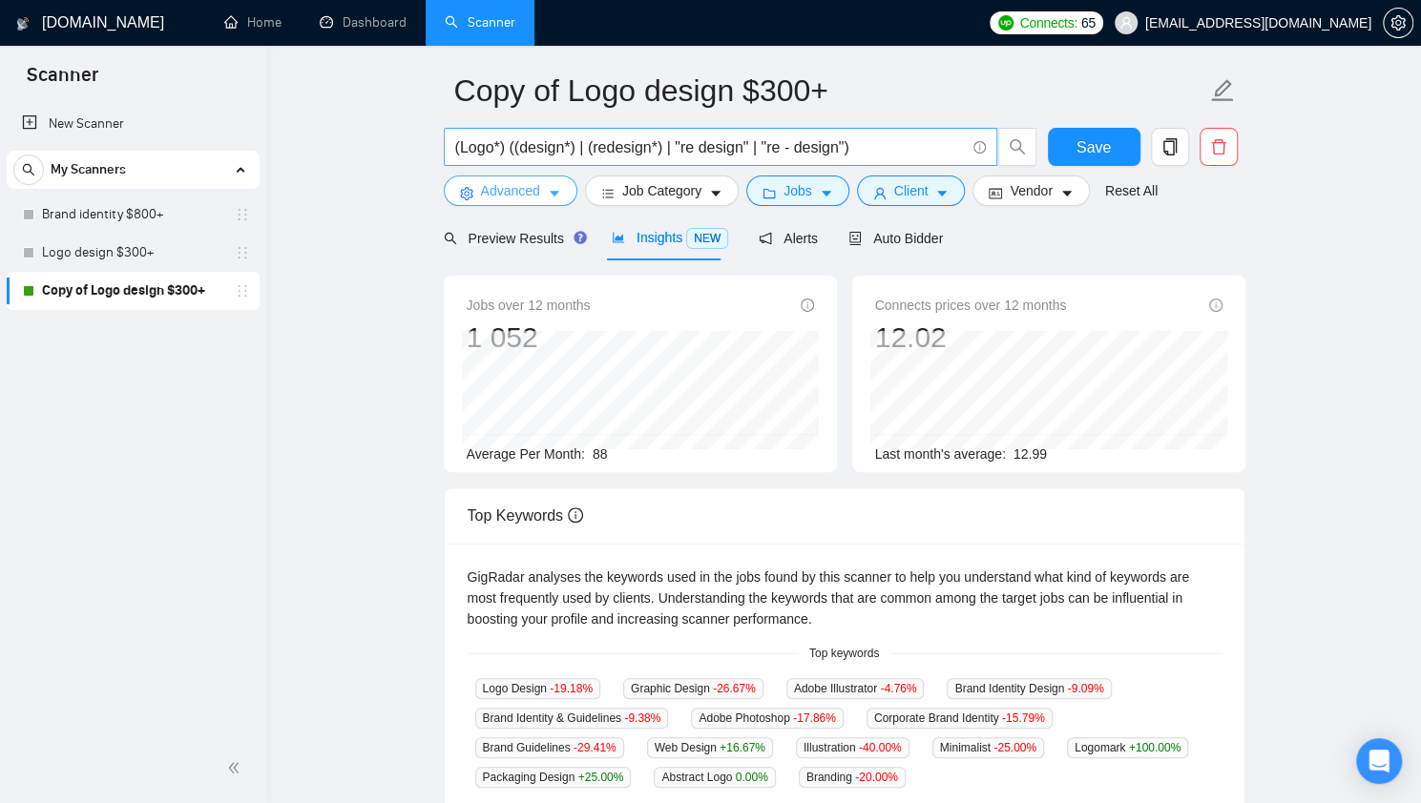
scroll to position [0, 0]
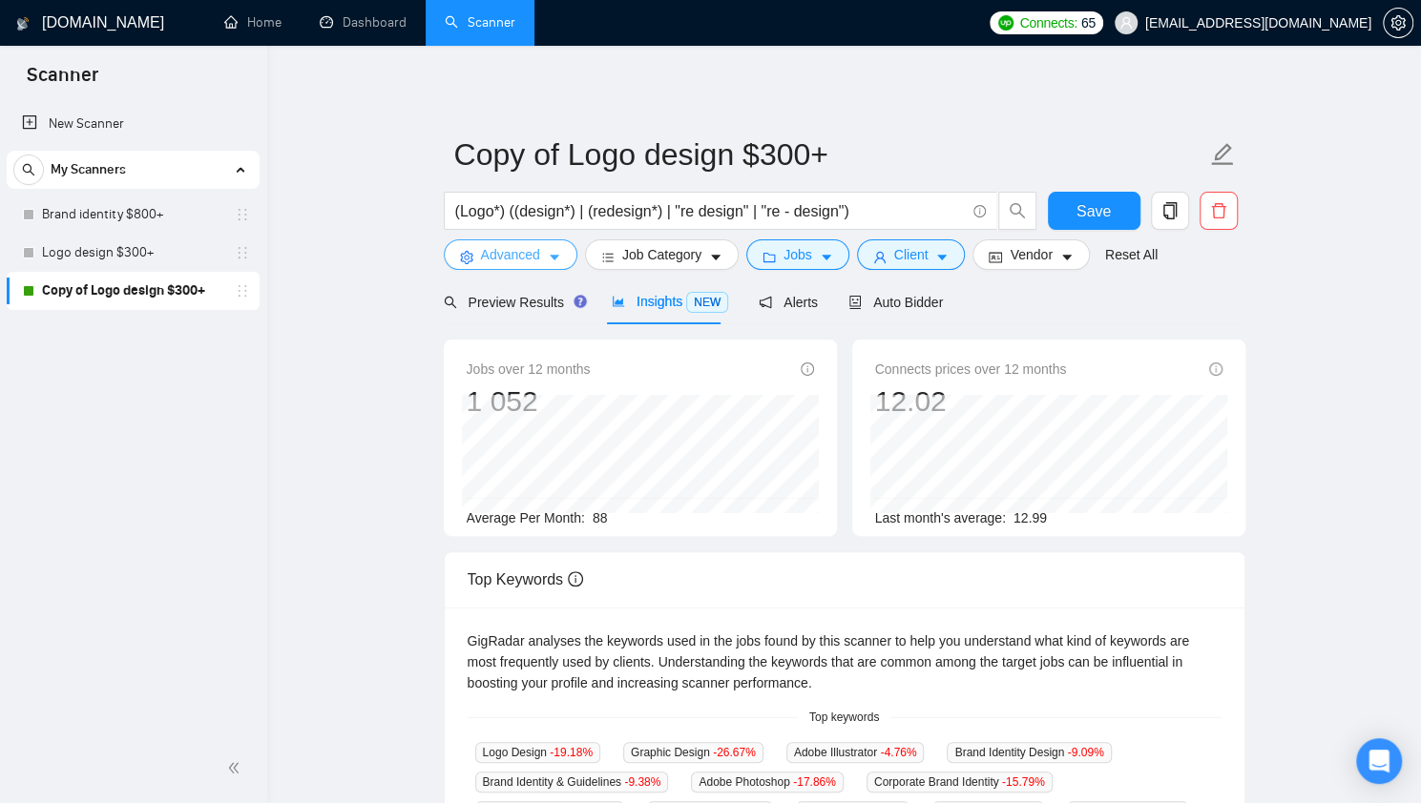
click at [536, 255] on span "Advanced" at bounding box center [510, 254] width 59 height 21
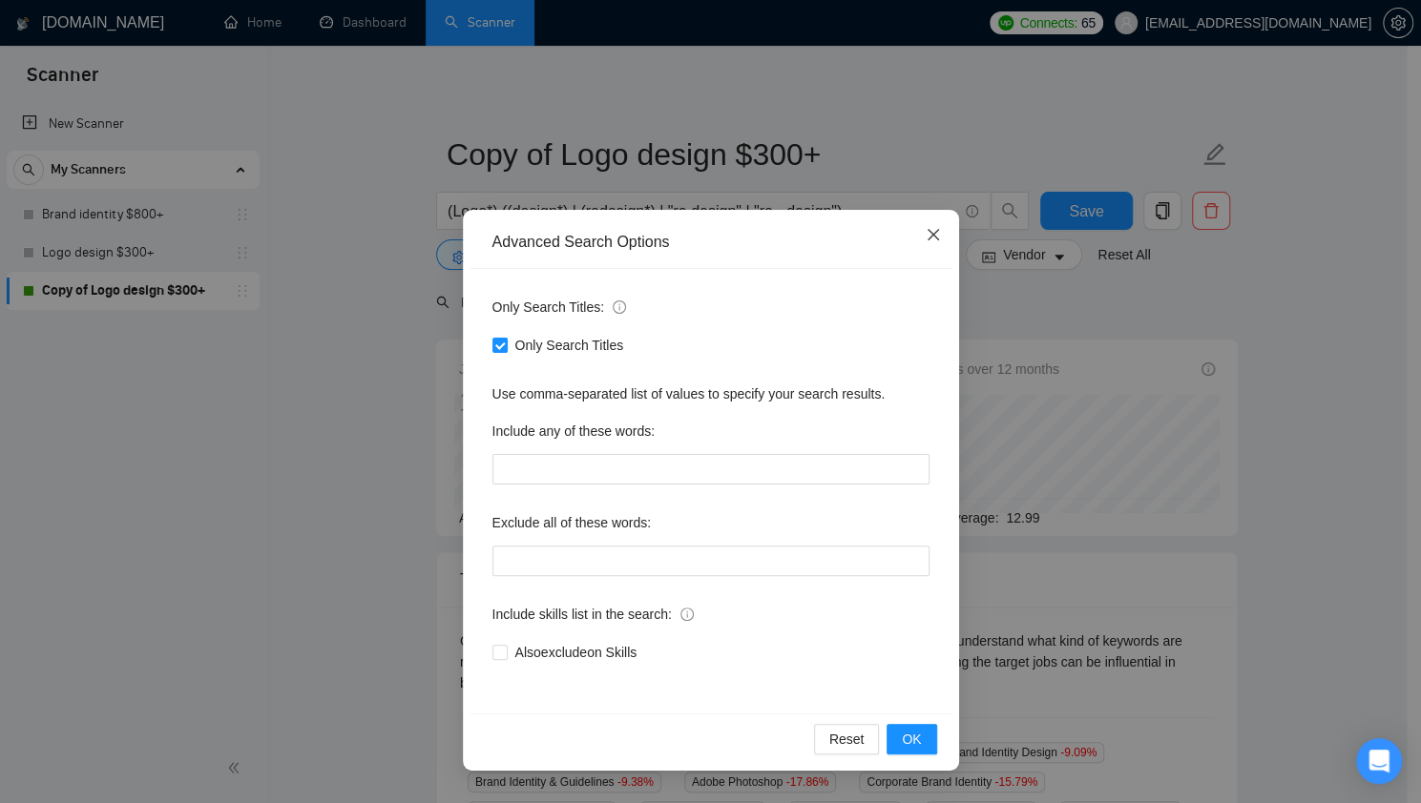
click at [927, 244] on span "Close" at bounding box center [933, 236] width 52 height 52
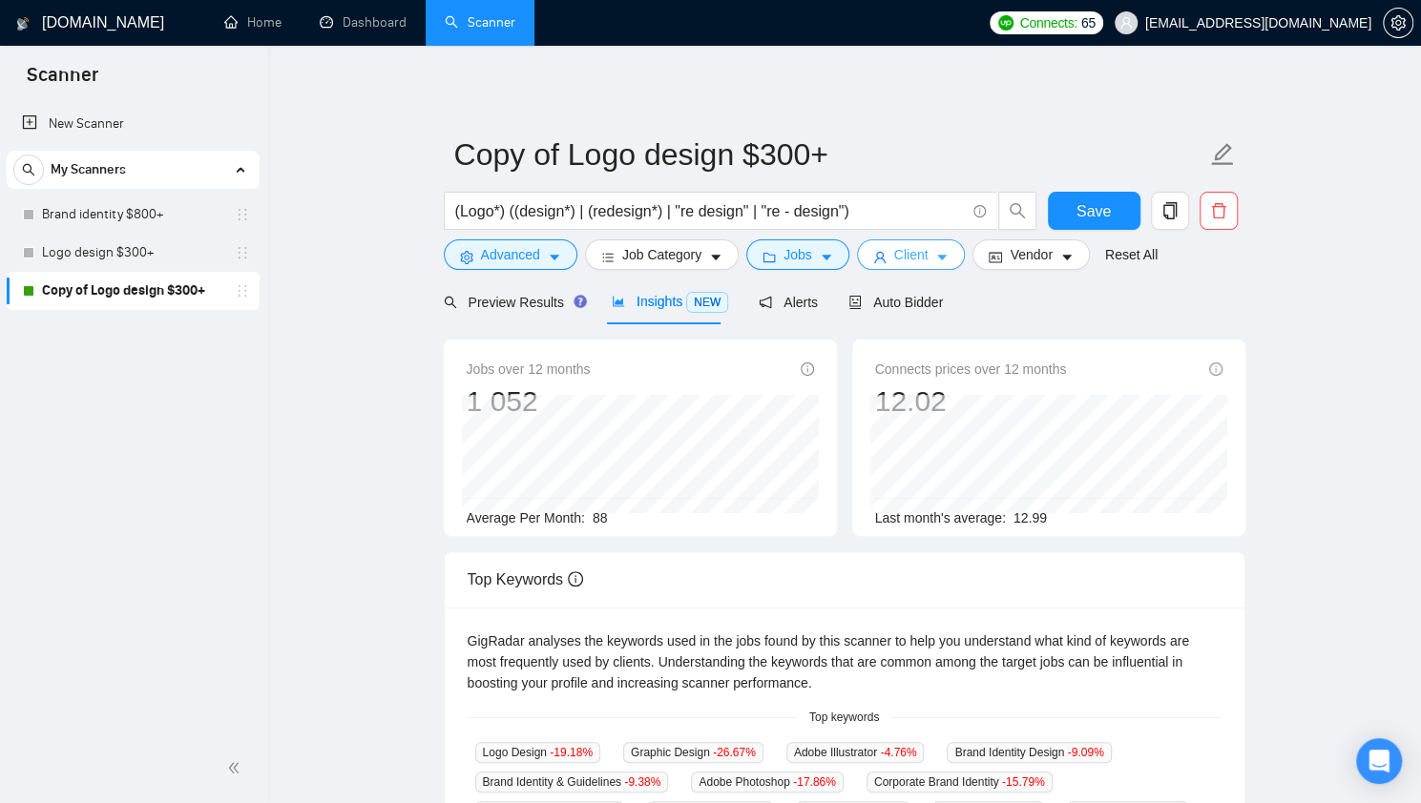
click at [899, 261] on span "Client" at bounding box center [911, 254] width 34 height 21
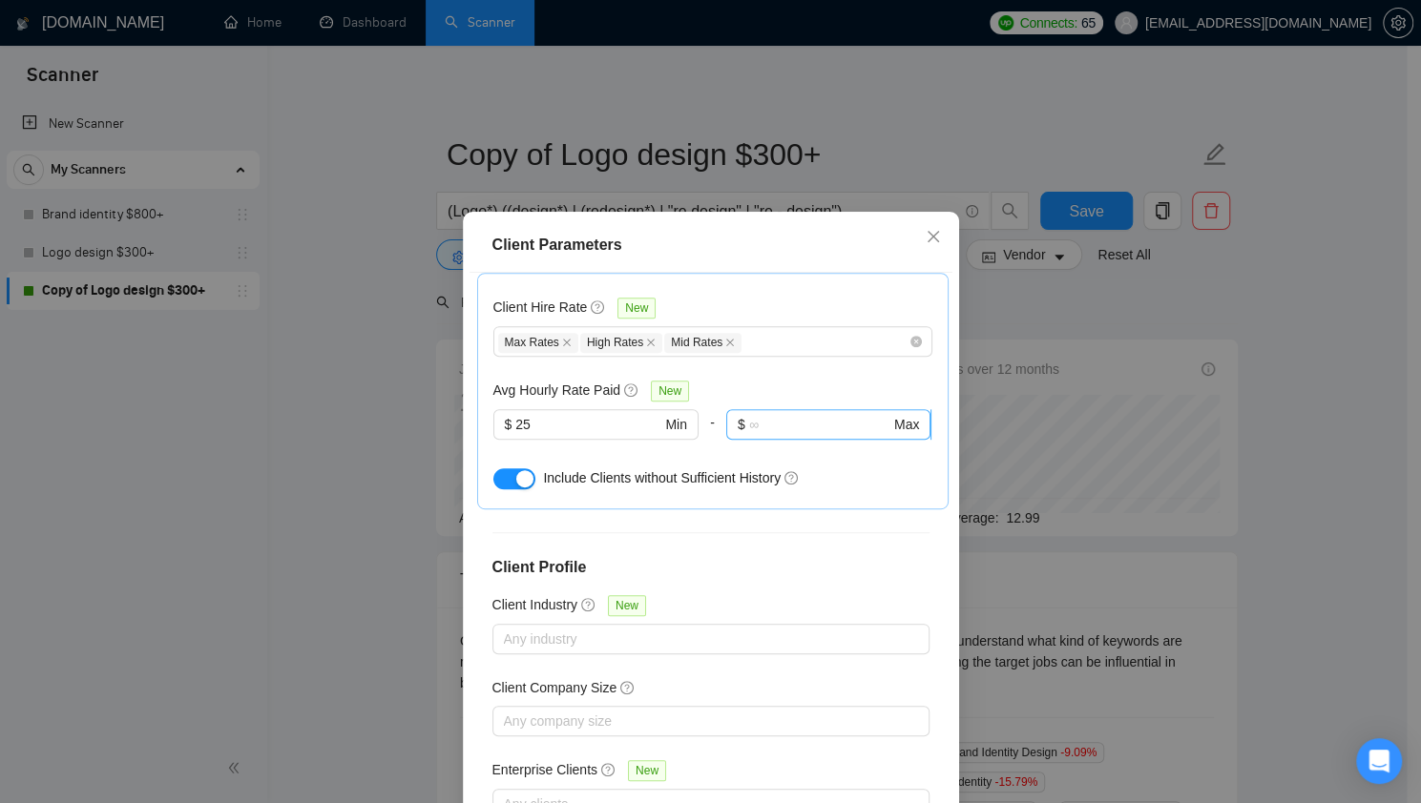
scroll to position [536, 0]
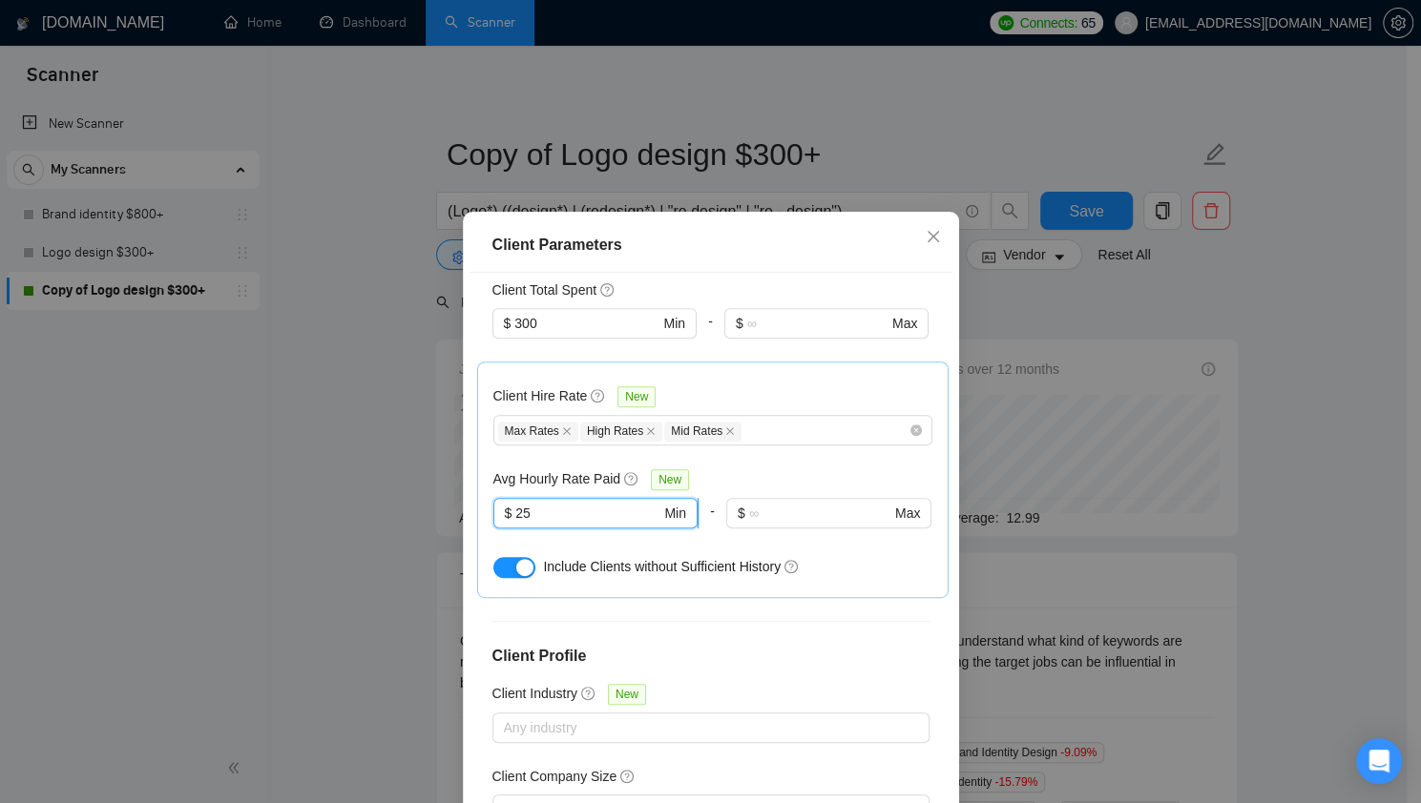
click at [597, 503] on input "25" at bounding box center [587, 513] width 145 height 21
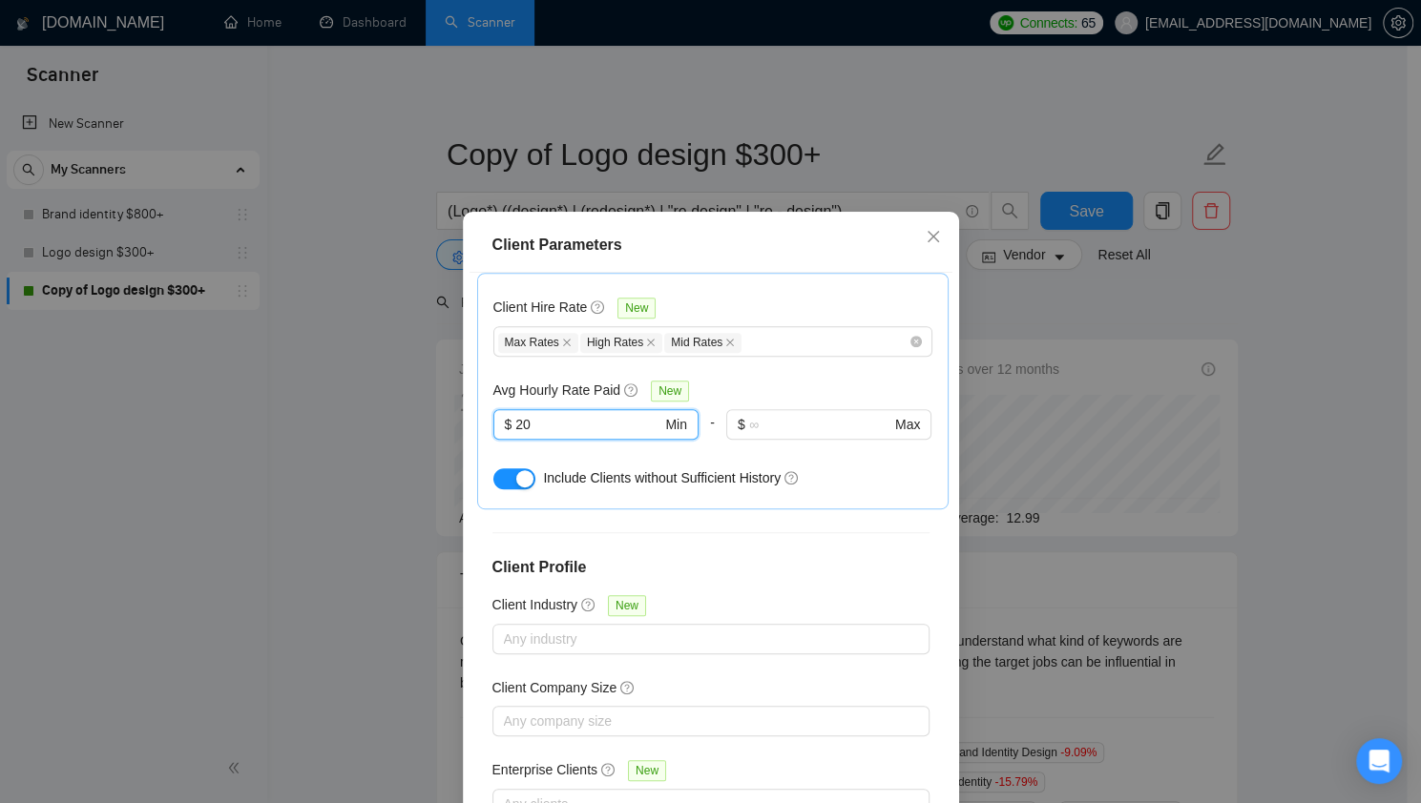
scroll to position [115, 0]
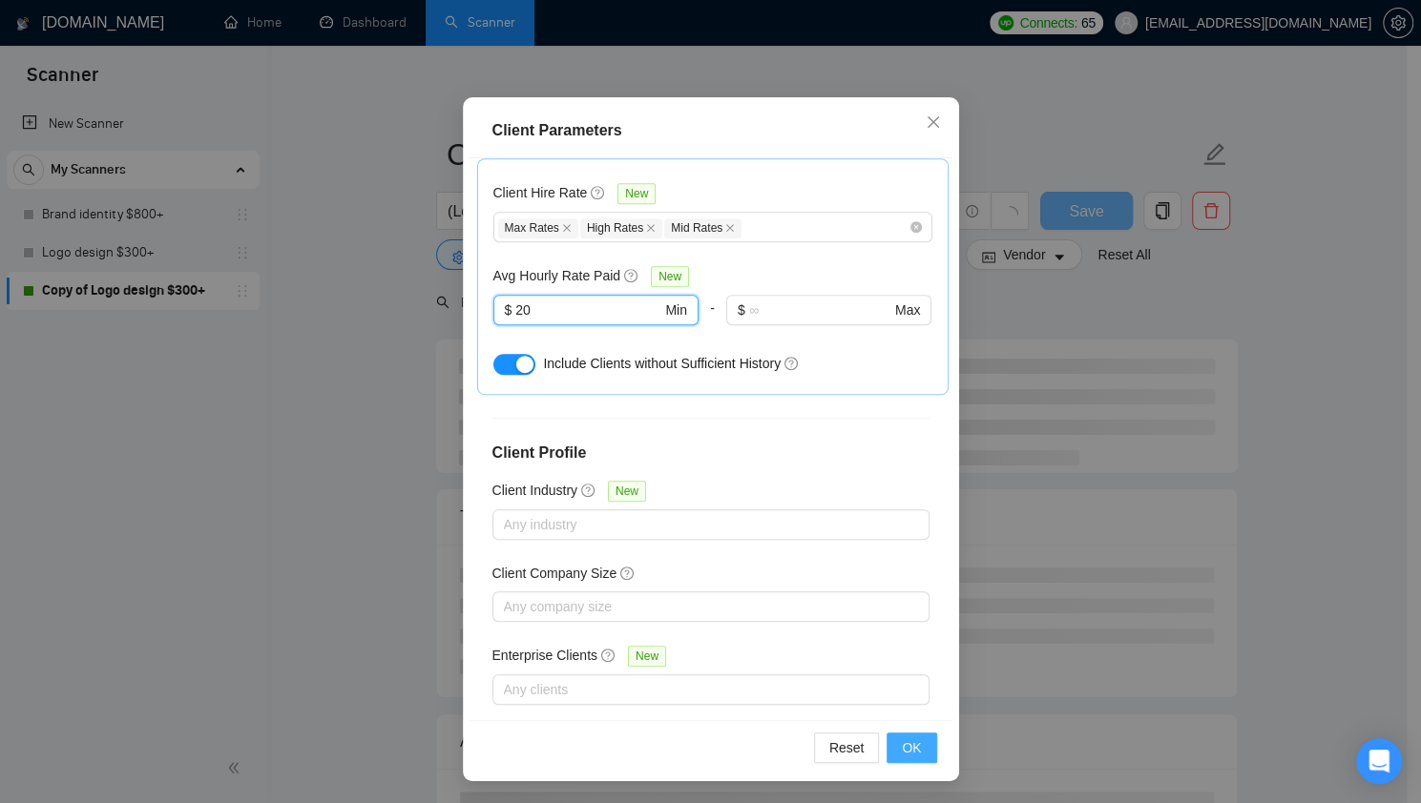
type input "20"
click at [903, 739] on span "OK" at bounding box center [911, 748] width 19 height 21
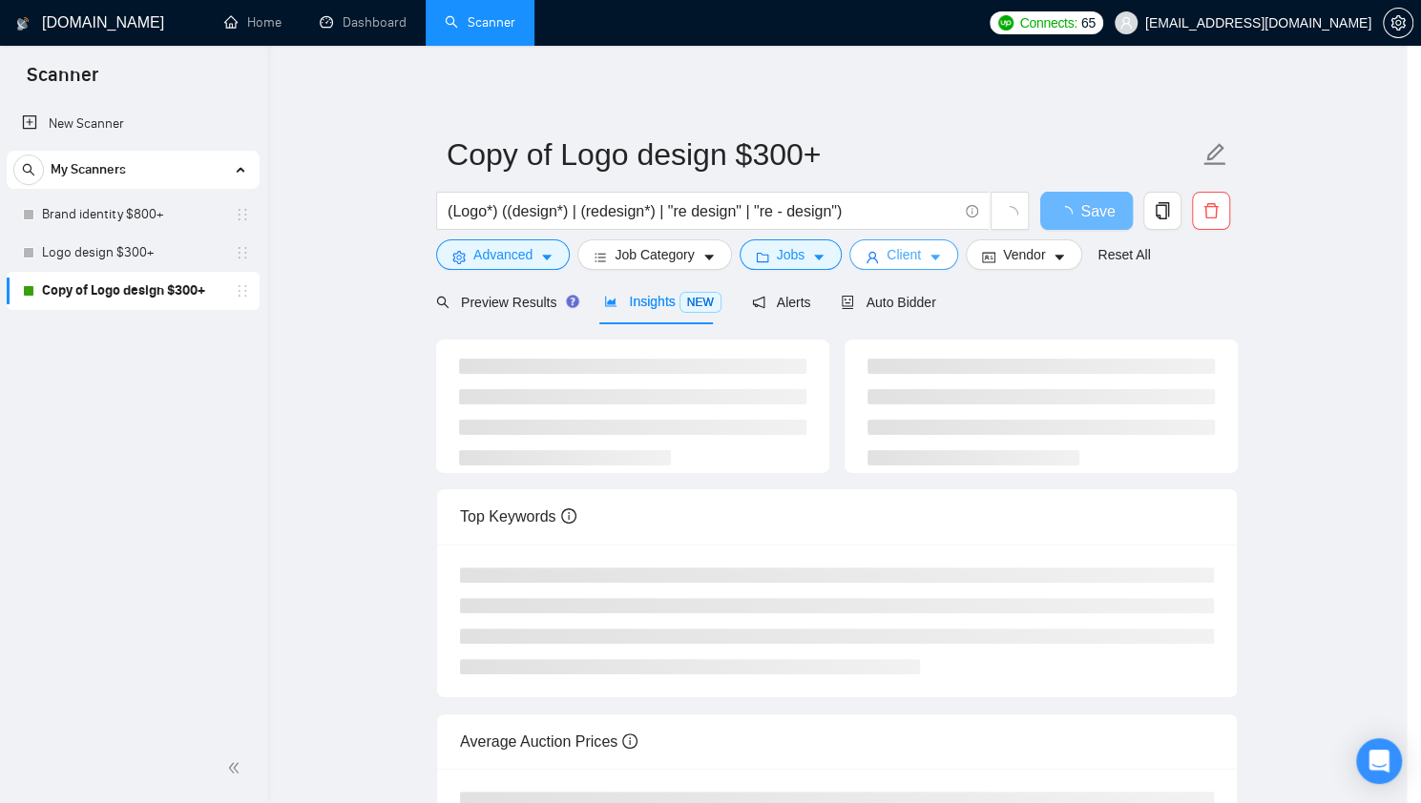
scroll to position [0, 0]
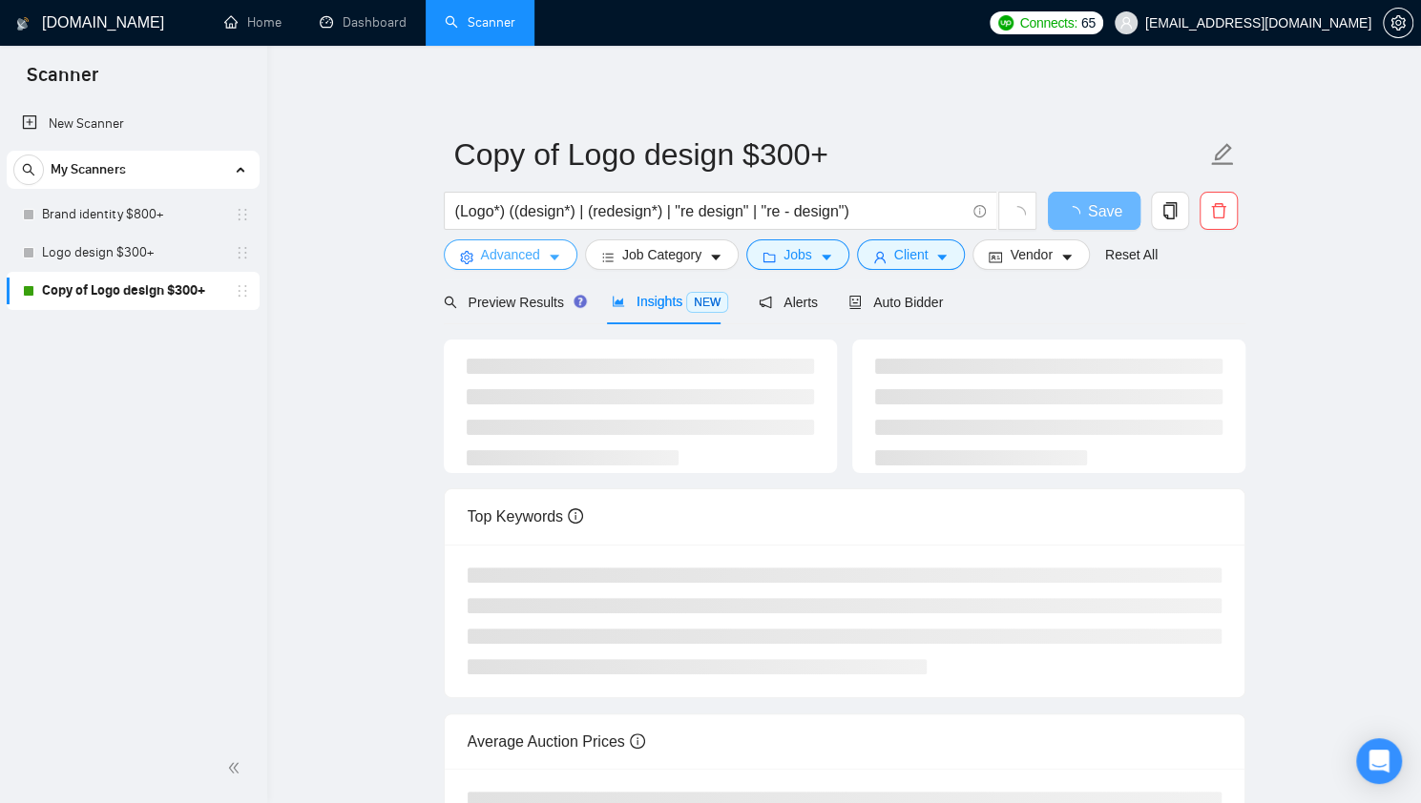
click at [528, 251] on span "Advanced" at bounding box center [510, 254] width 59 height 21
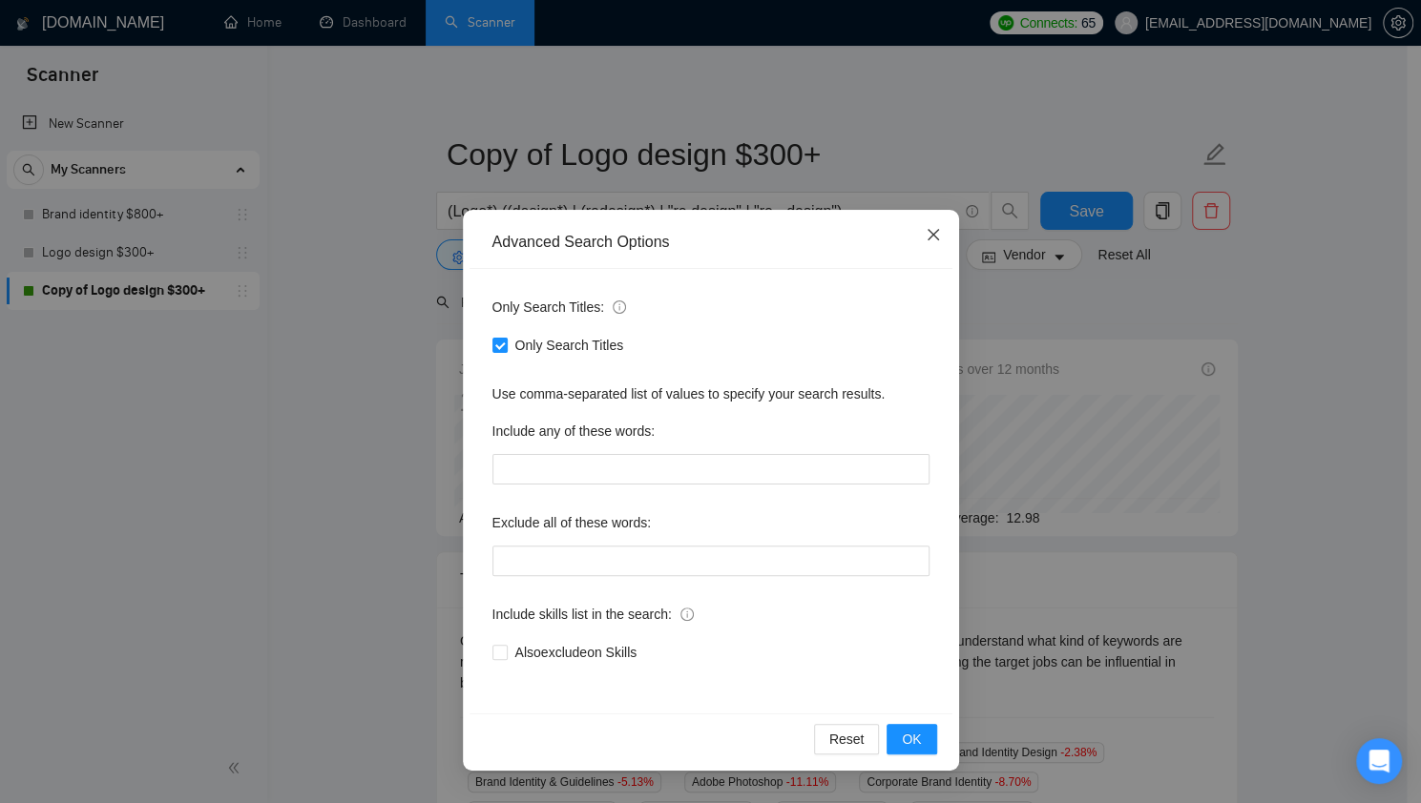
click at [934, 239] on icon "close" at bounding box center [932, 234] width 11 height 11
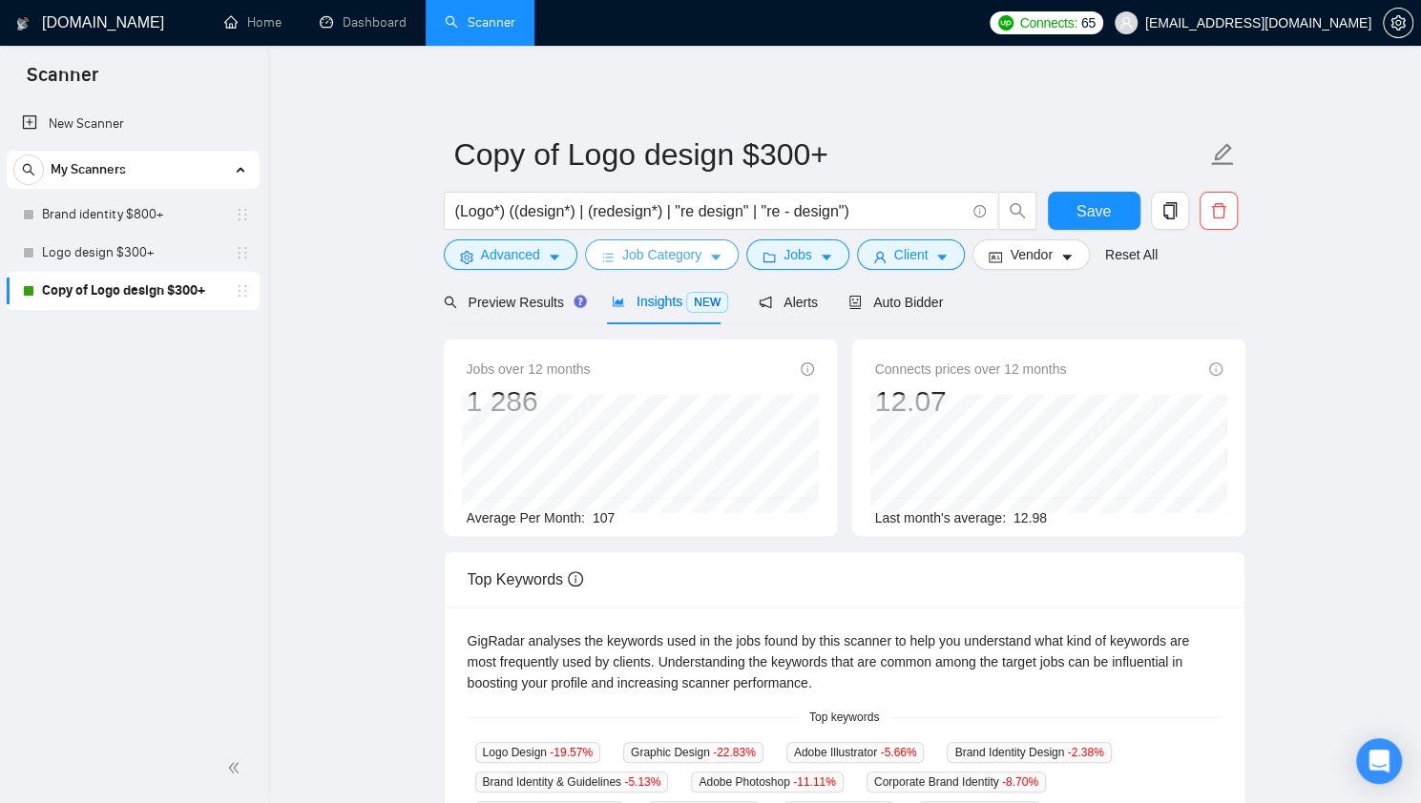
click at [651, 254] on span "Job Category" at bounding box center [661, 254] width 79 height 21
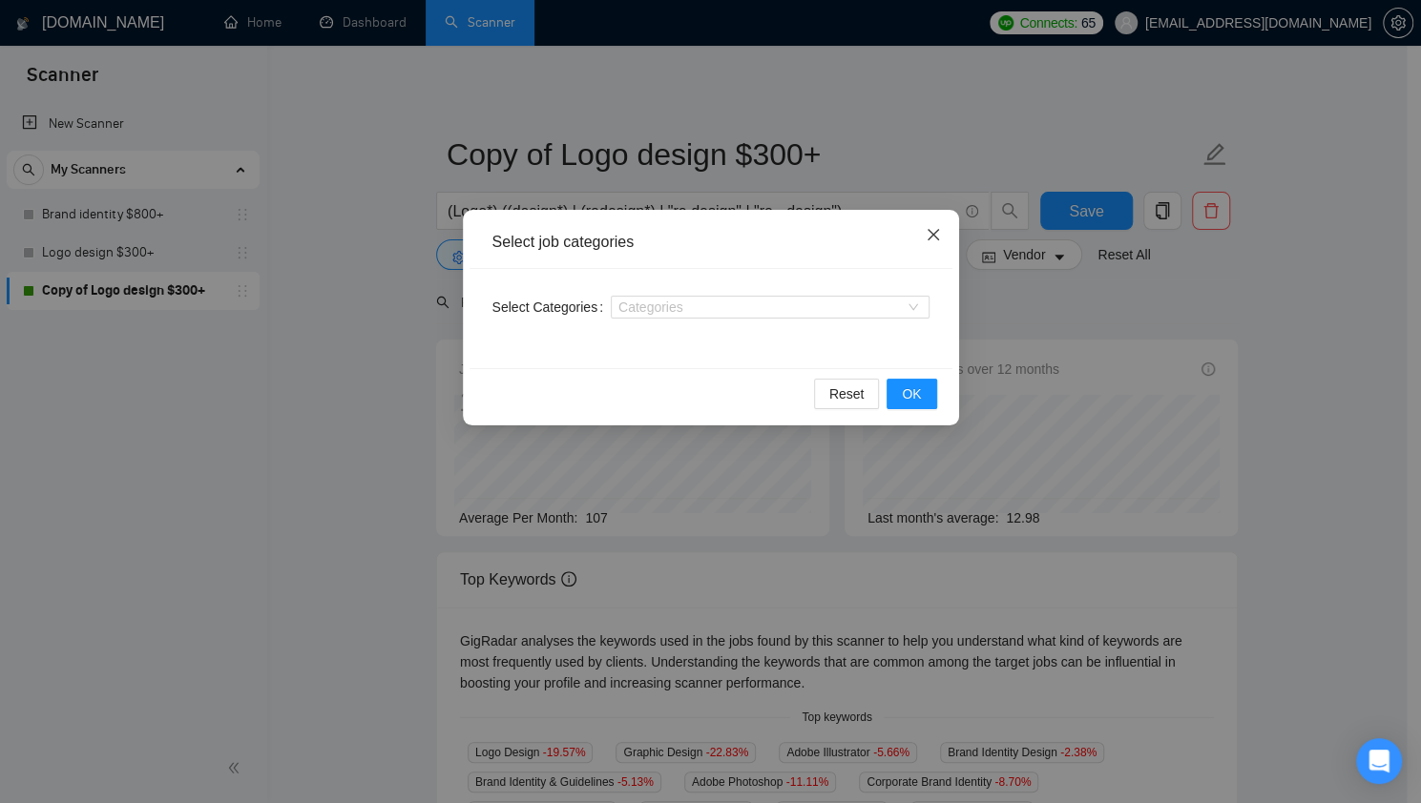
click at [945, 240] on span "Close" at bounding box center [933, 236] width 52 height 52
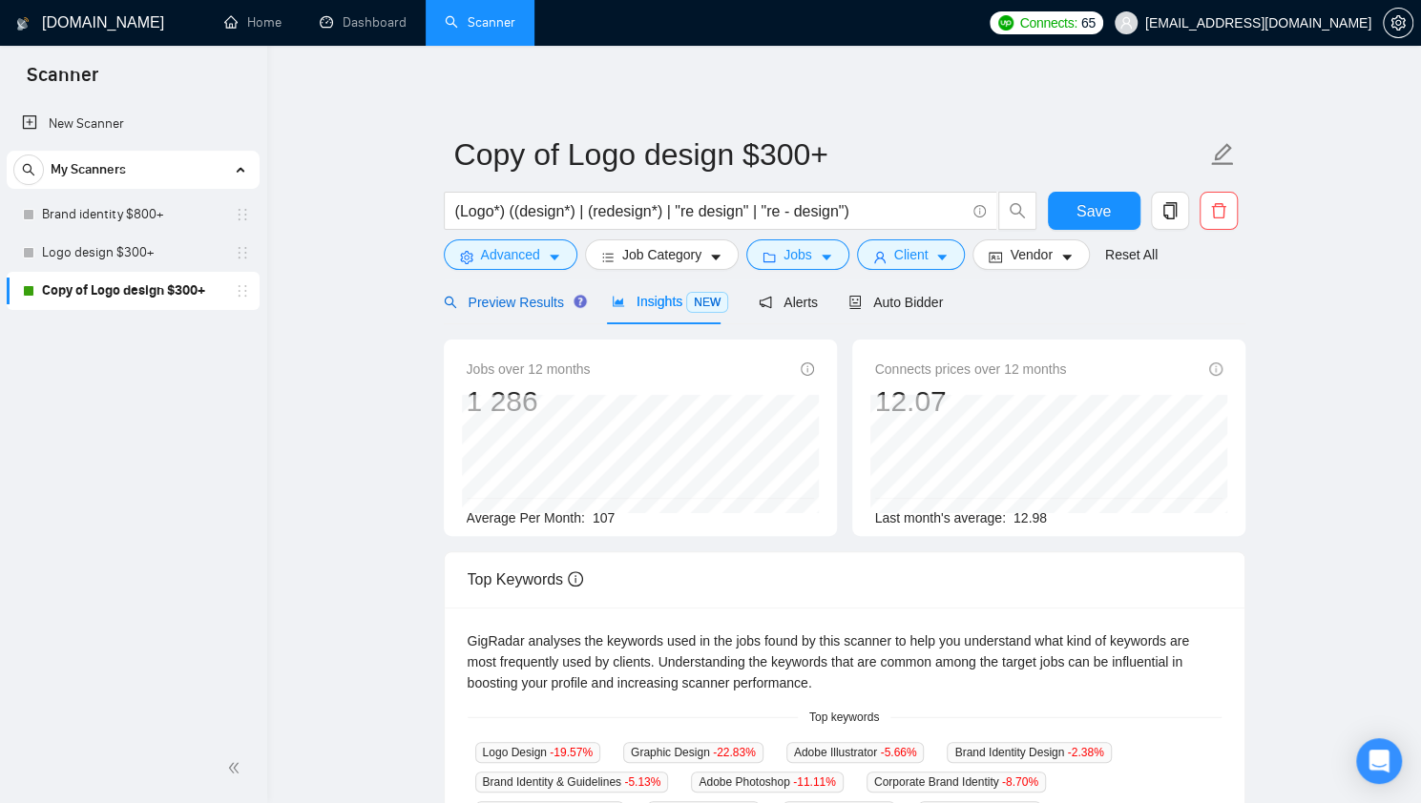
click at [526, 295] on span "Preview Results" at bounding box center [512, 302] width 137 height 15
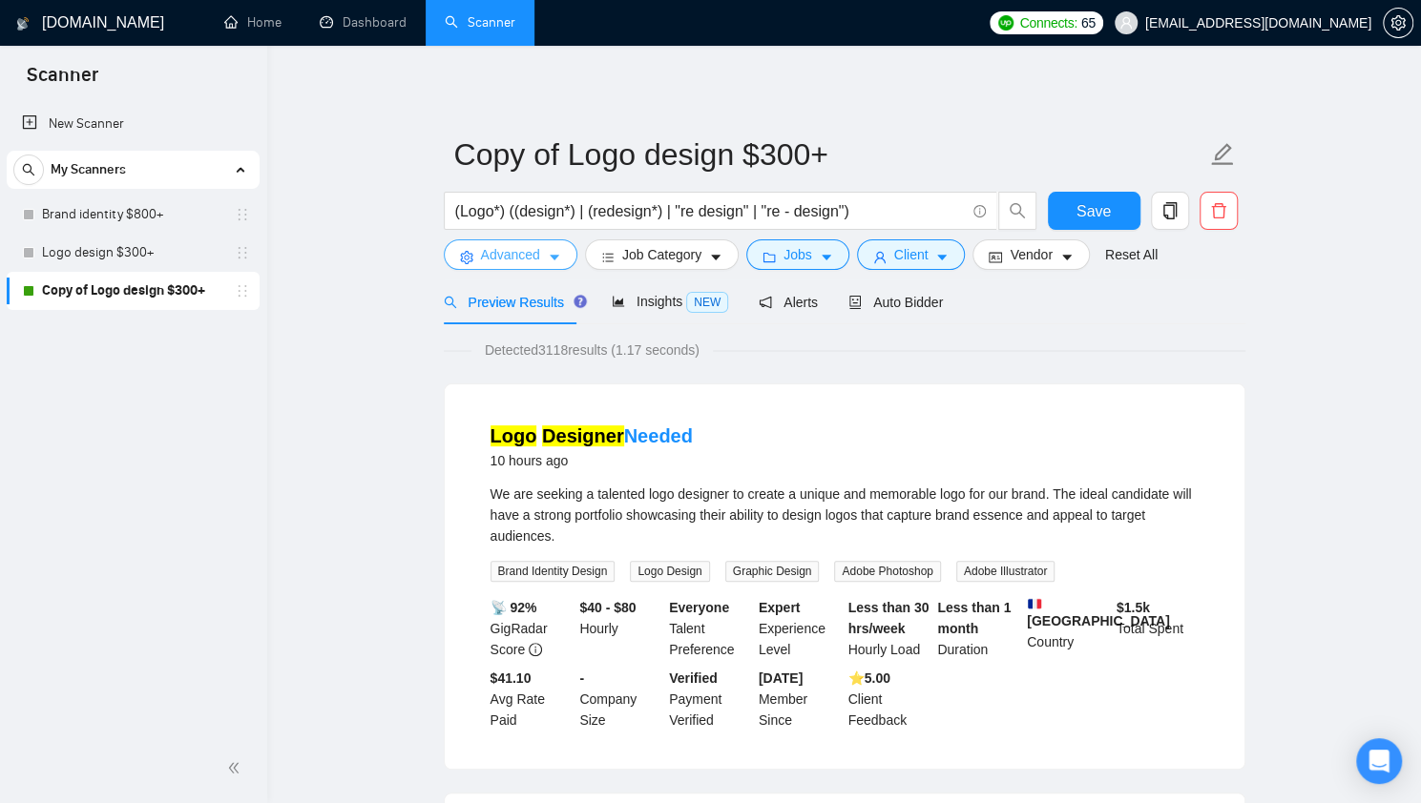
click at [531, 249] on span "Advanced" at bounding box center [510, 254] width 59 height 21
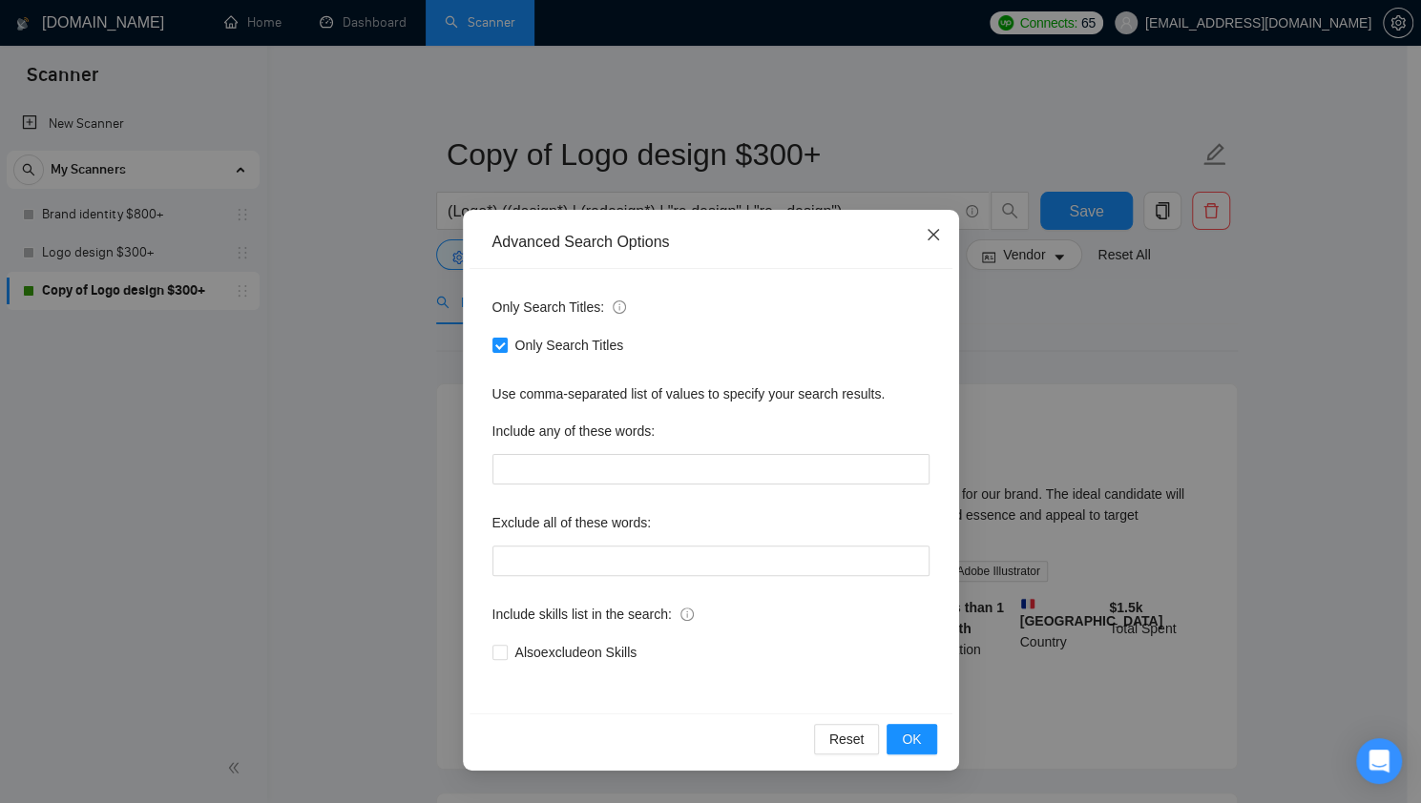
click at [929, 234] on icon "close" at bounding box center [932, 234] width 11 height 11
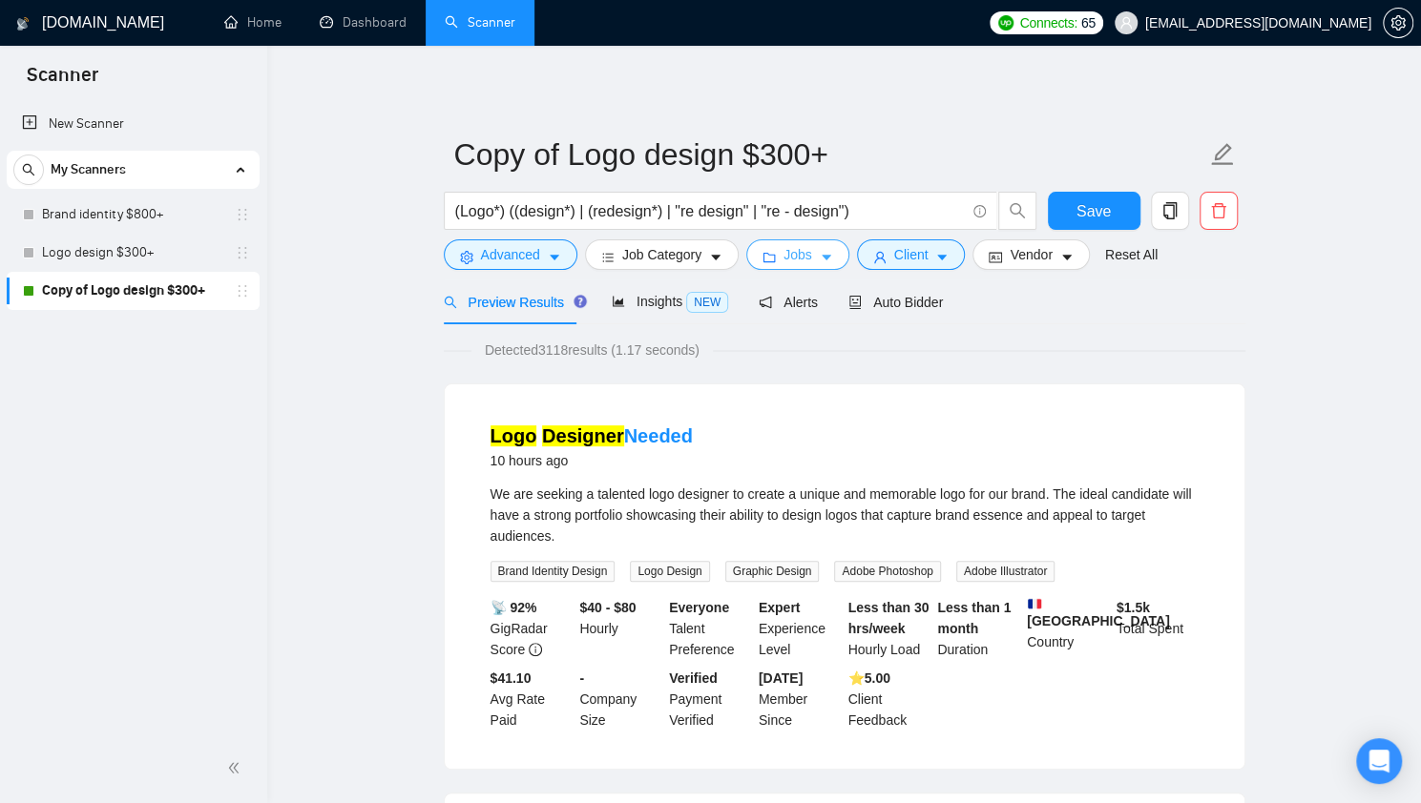
click at [783, 260] on span "Jobs" at bounding box center [797, 254] width 29 height 21
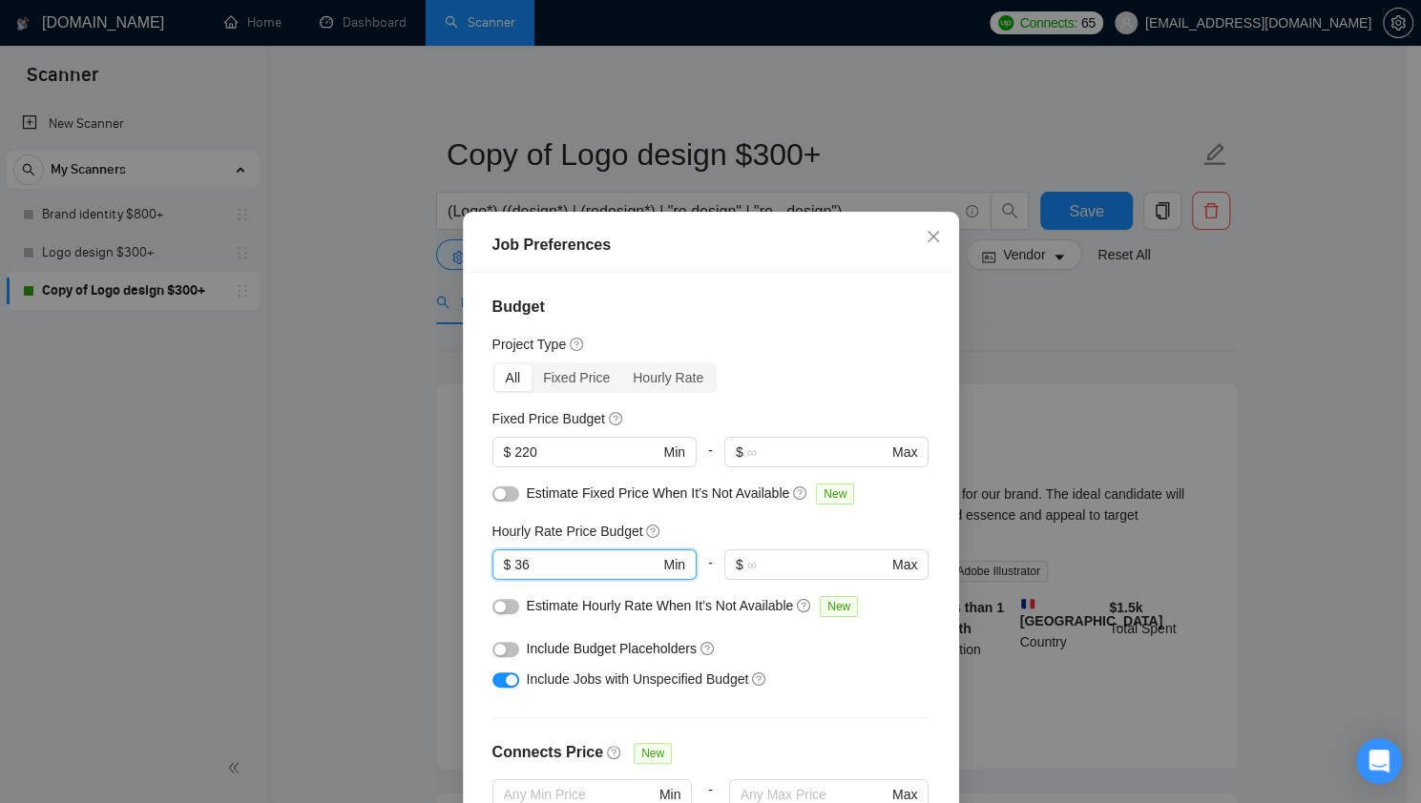
drag, startPoint x: 569, startPoint y: 554, endPoint x: 441, endPoint y: 568, distance: 128.6
click at [441, 568] on div "Job Preferences Budget Project Type All Fixed Price Hourly Rate Fixed Price Bud…" at bounding box center [710, 401] width 1421 height 803
type input "0"
click at [835, 635] on div "Include Budget Placeholders" at bounding box center [710, 649] width 437 height 31
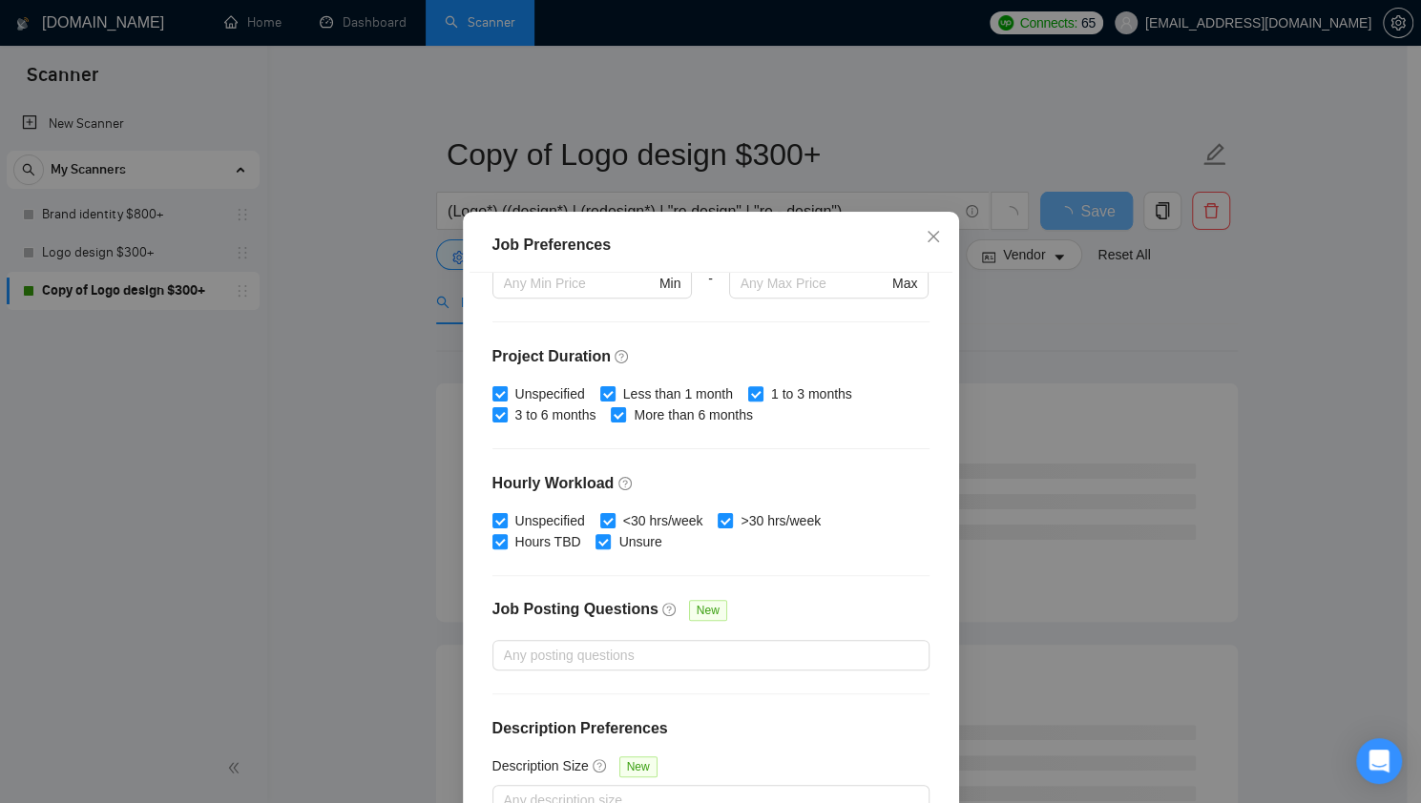
scroll to position [115, 0]
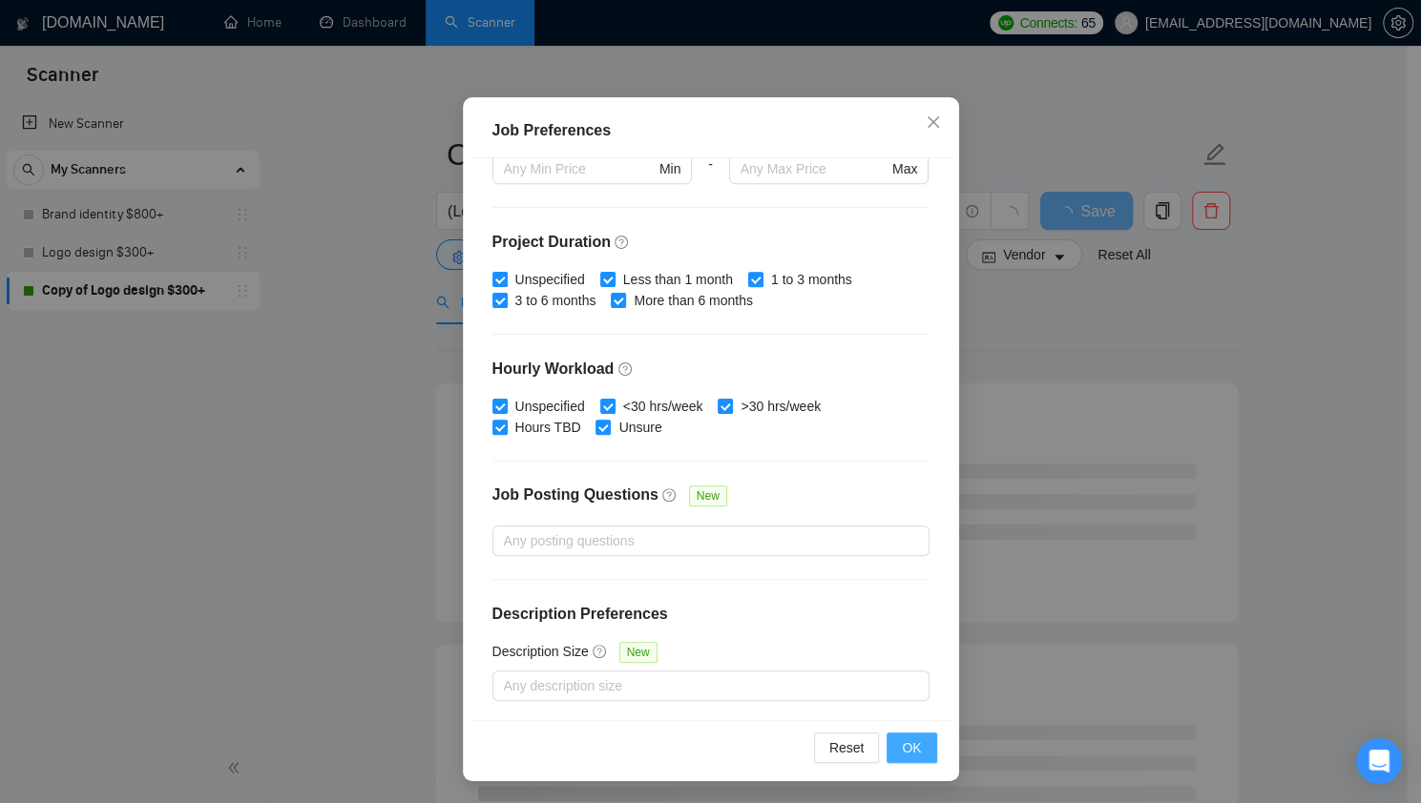
click at [905, 747] on span "OK" at bounding box center [911, 748] width 19 height 21
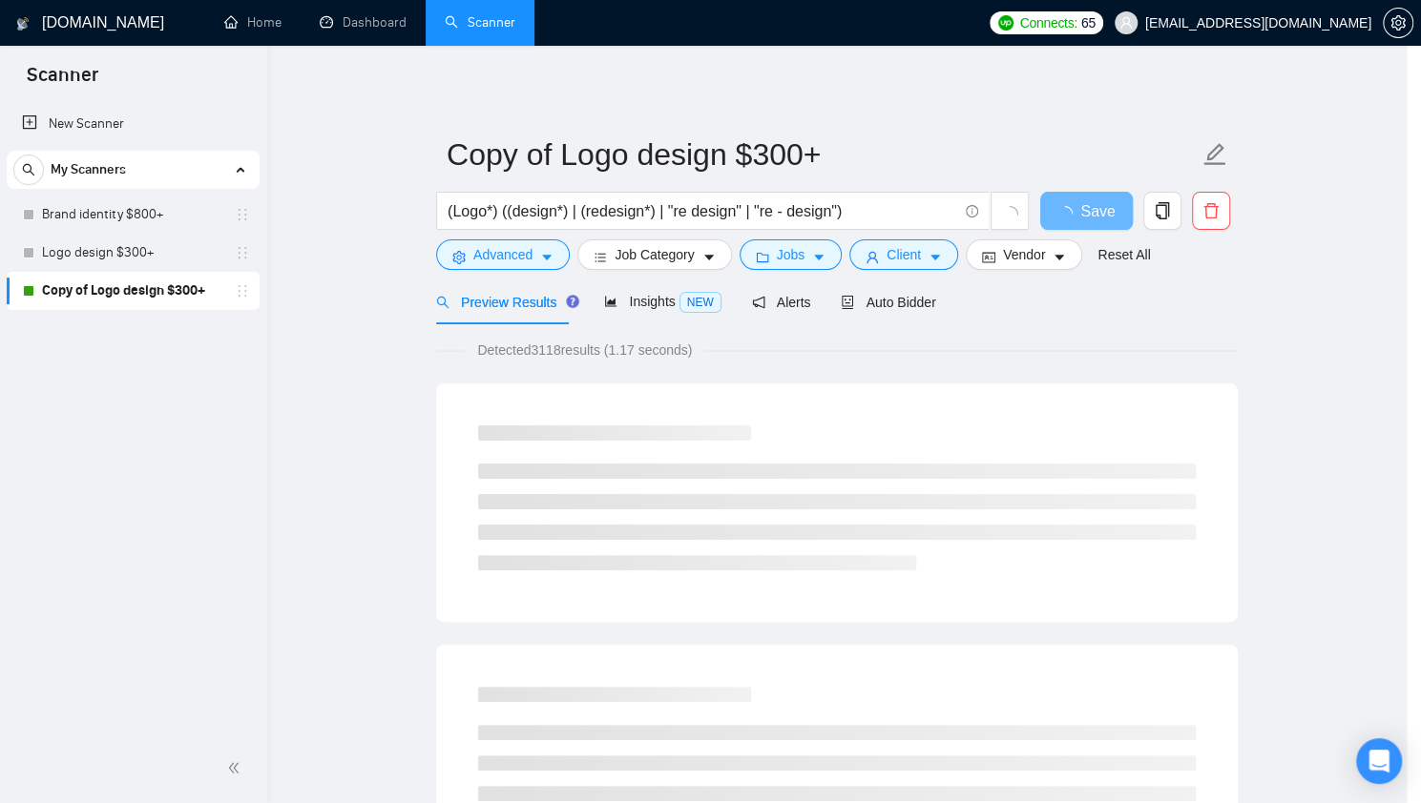
scroll to position [17, 0]
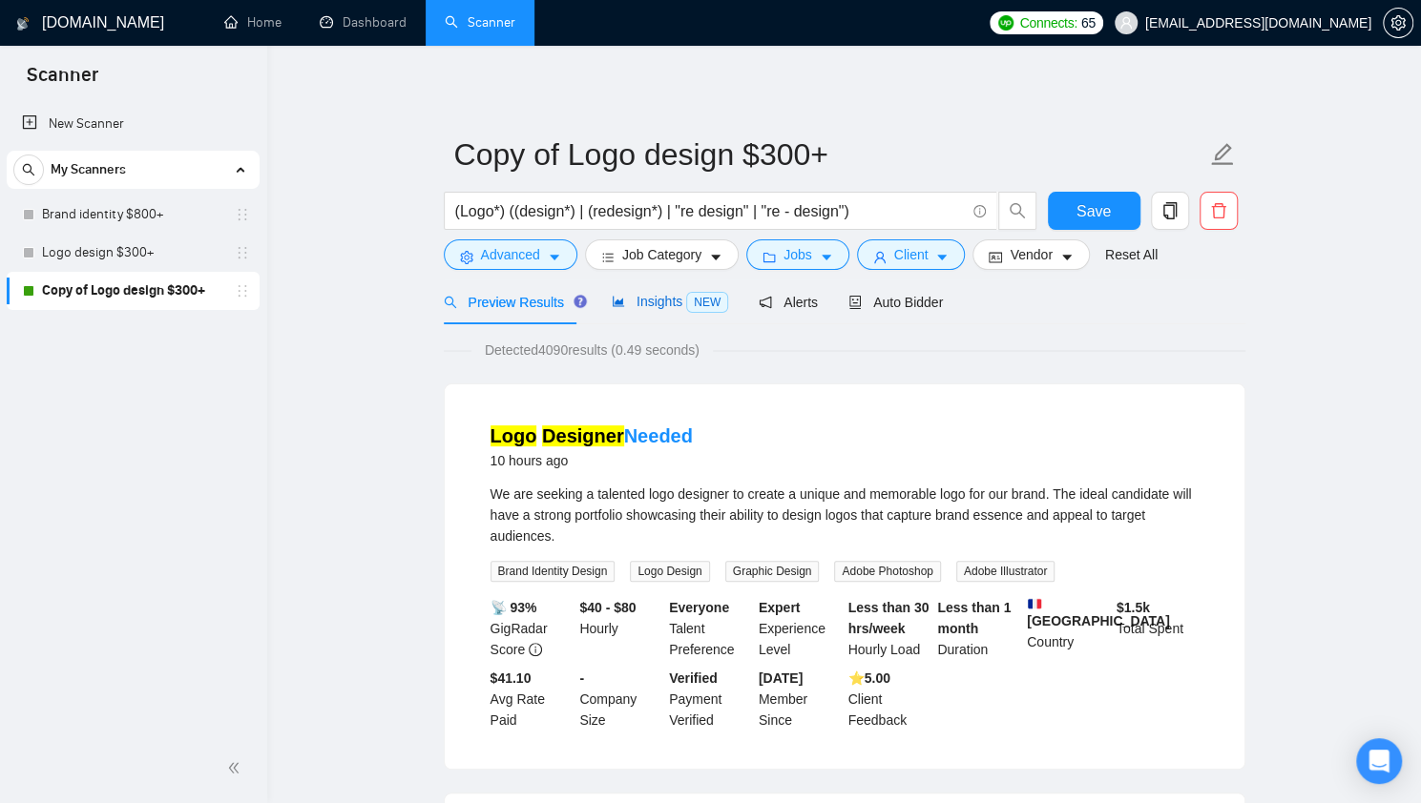
click at [652, 299] on span "Insights NEW" at bounding box center [670, 301] width 116 height 15
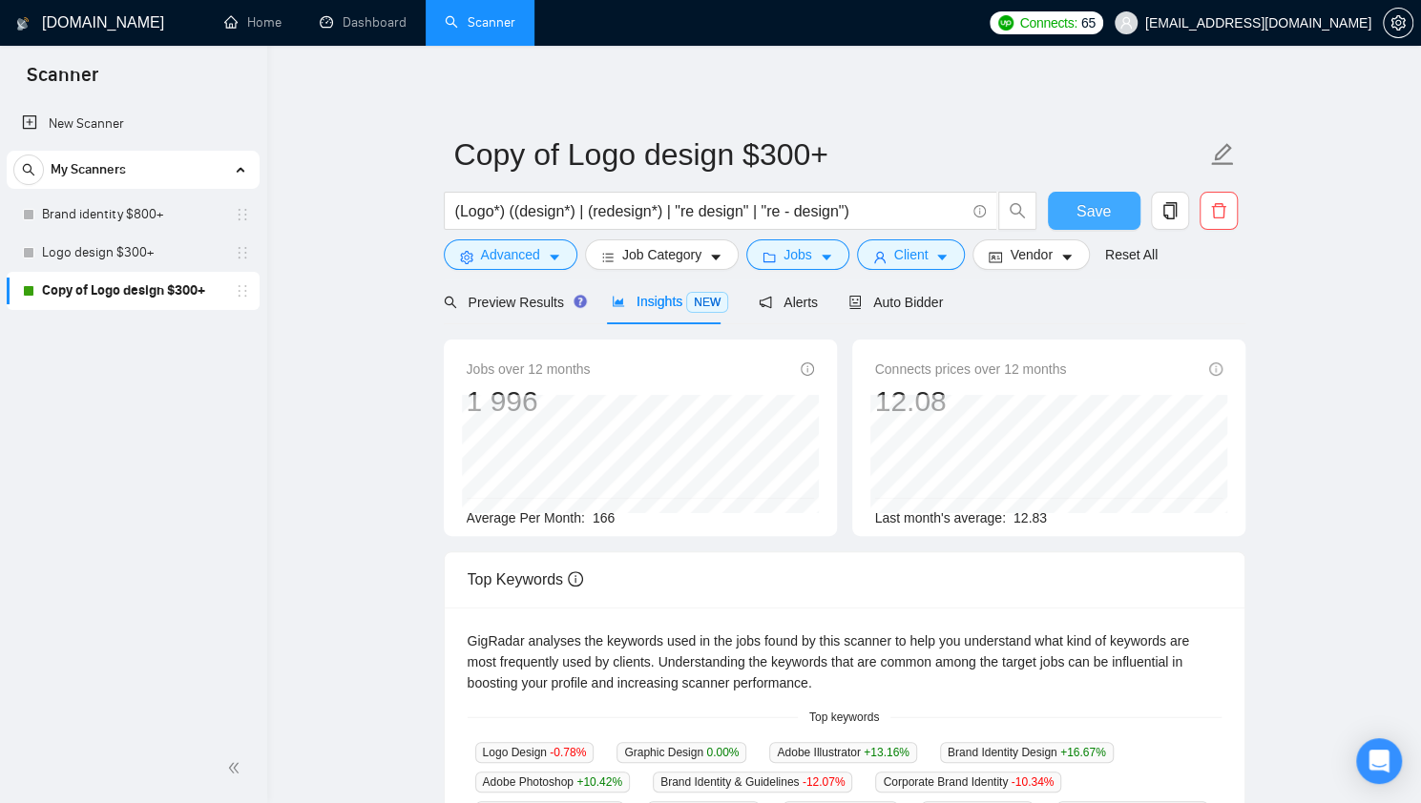
click at [1086, 216] on span "Save" at bounding box center [1093, 211] width 34 height 24
click at [508, 302] on span "Preview Results" at bounding box center [512, 302] width 137 height 15
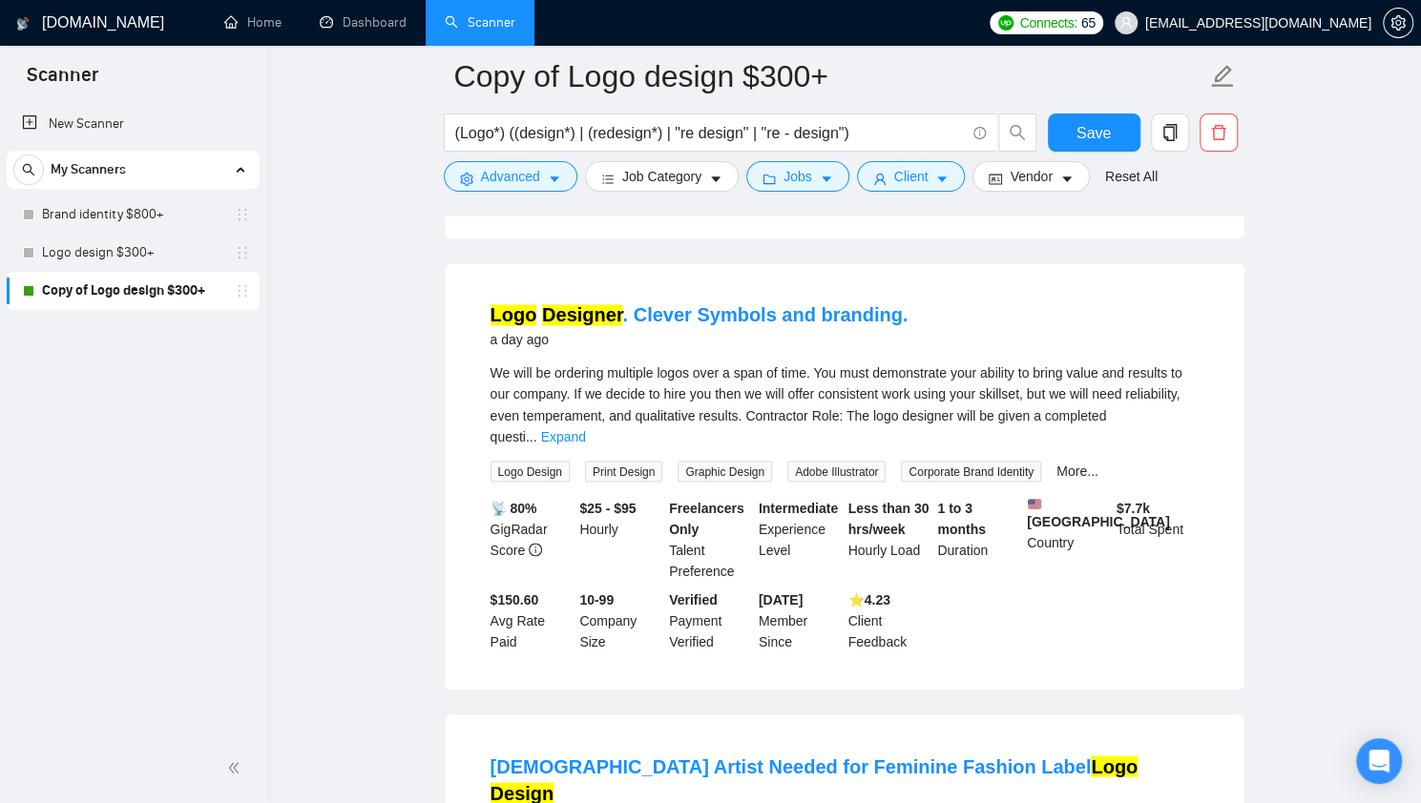
scroll to position [1723, 0]
